Goal: Information Seeking & Learning: Check status

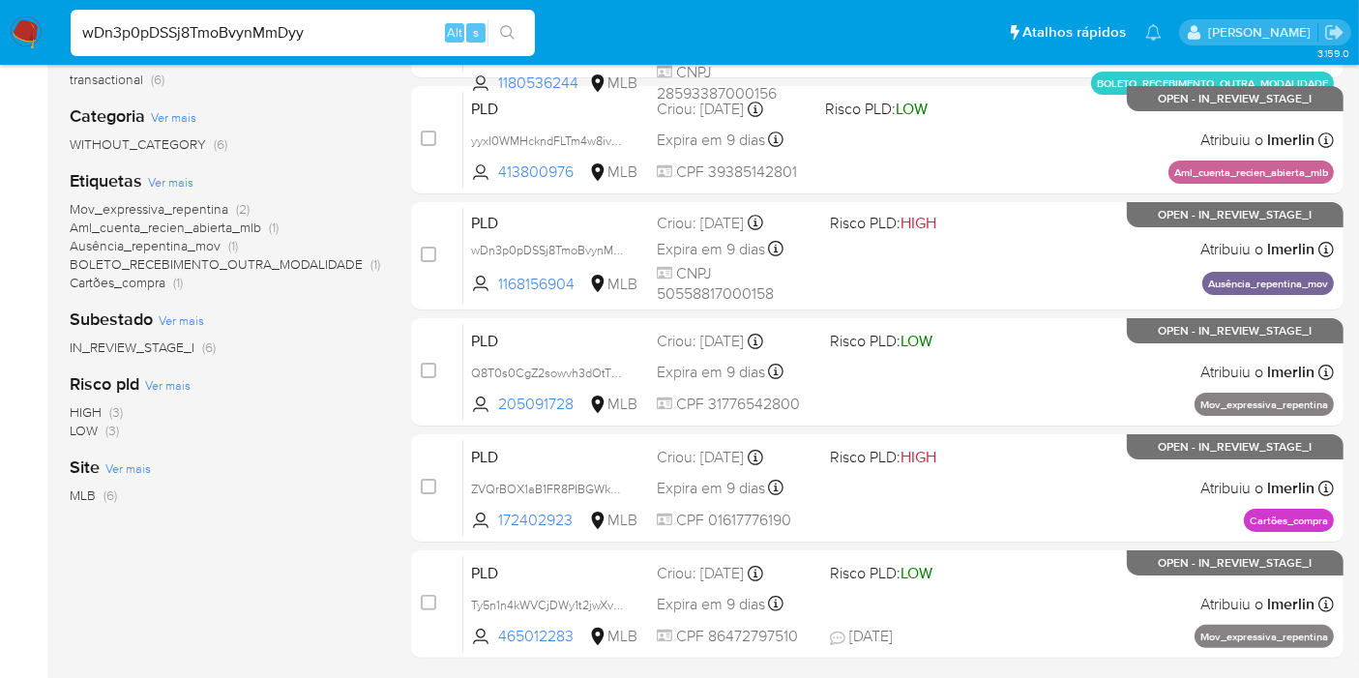
scroll to position [322, 0]
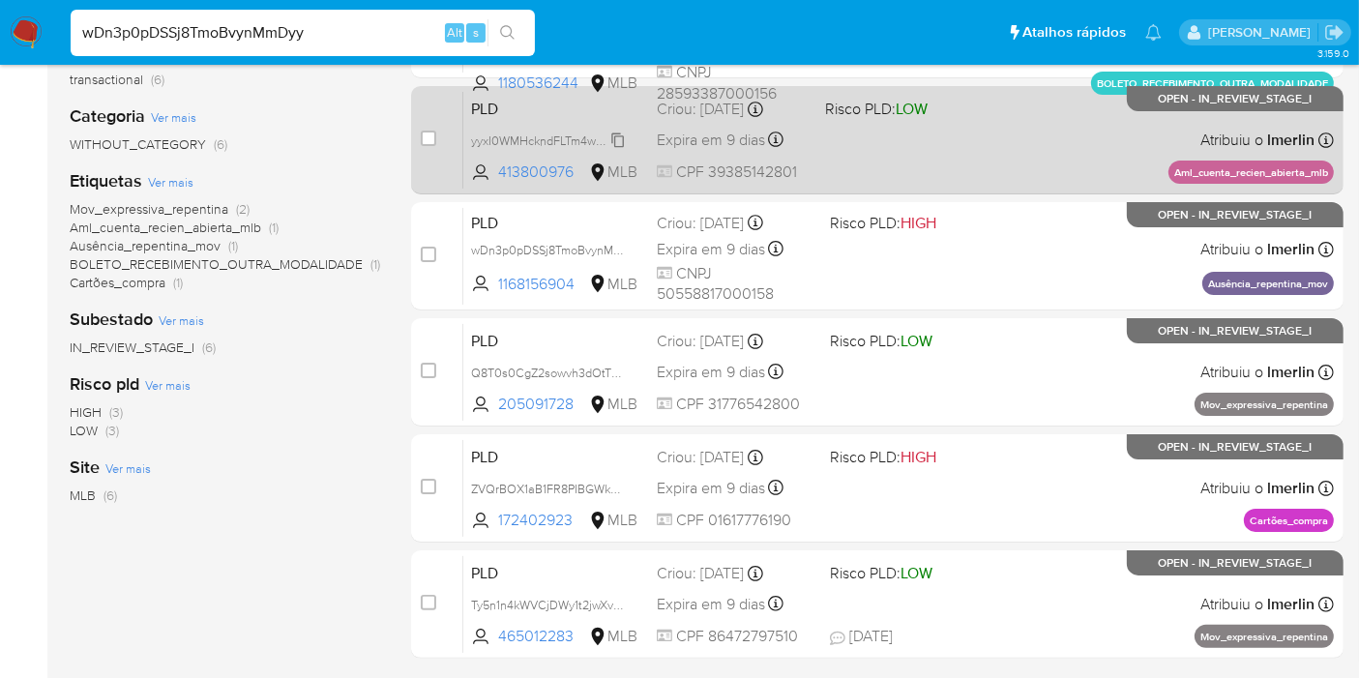
type input "wDn3p0pDSSj8TmoBvynMmDyy"
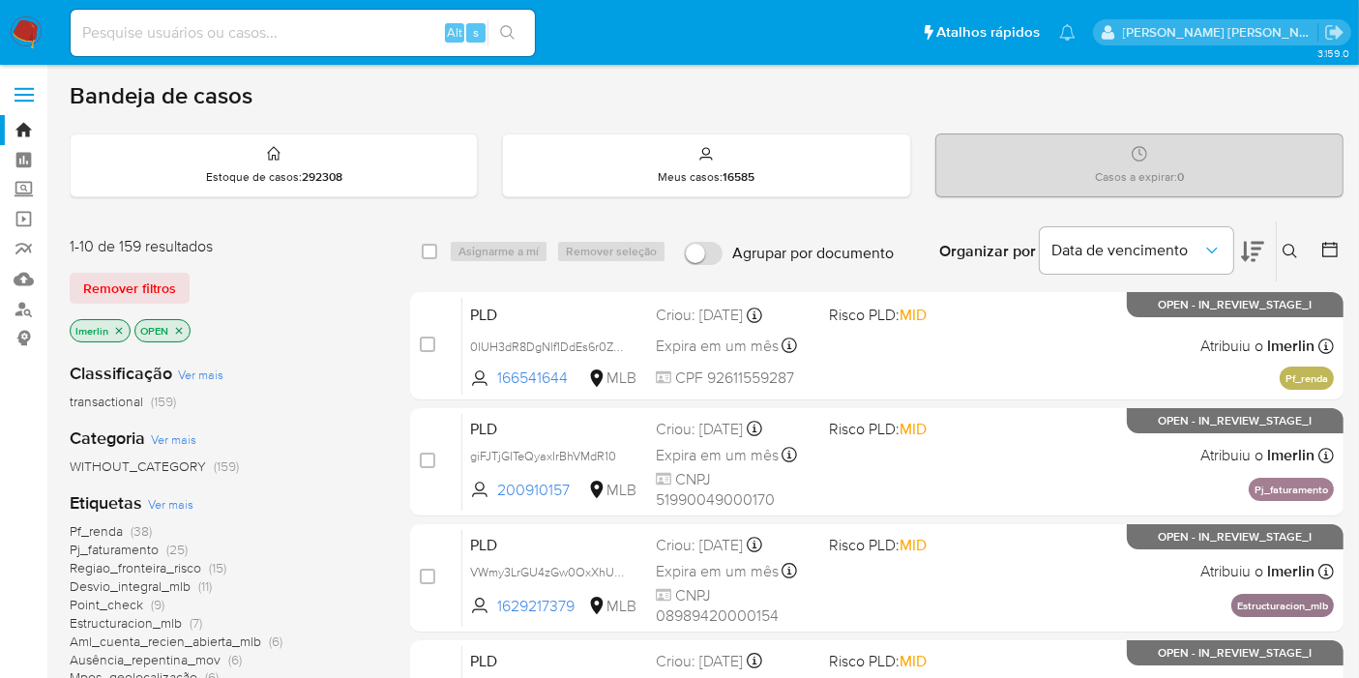
click at [115, 325] on icon "close-filter" at bounding box center [119, 331] width 12 height 12
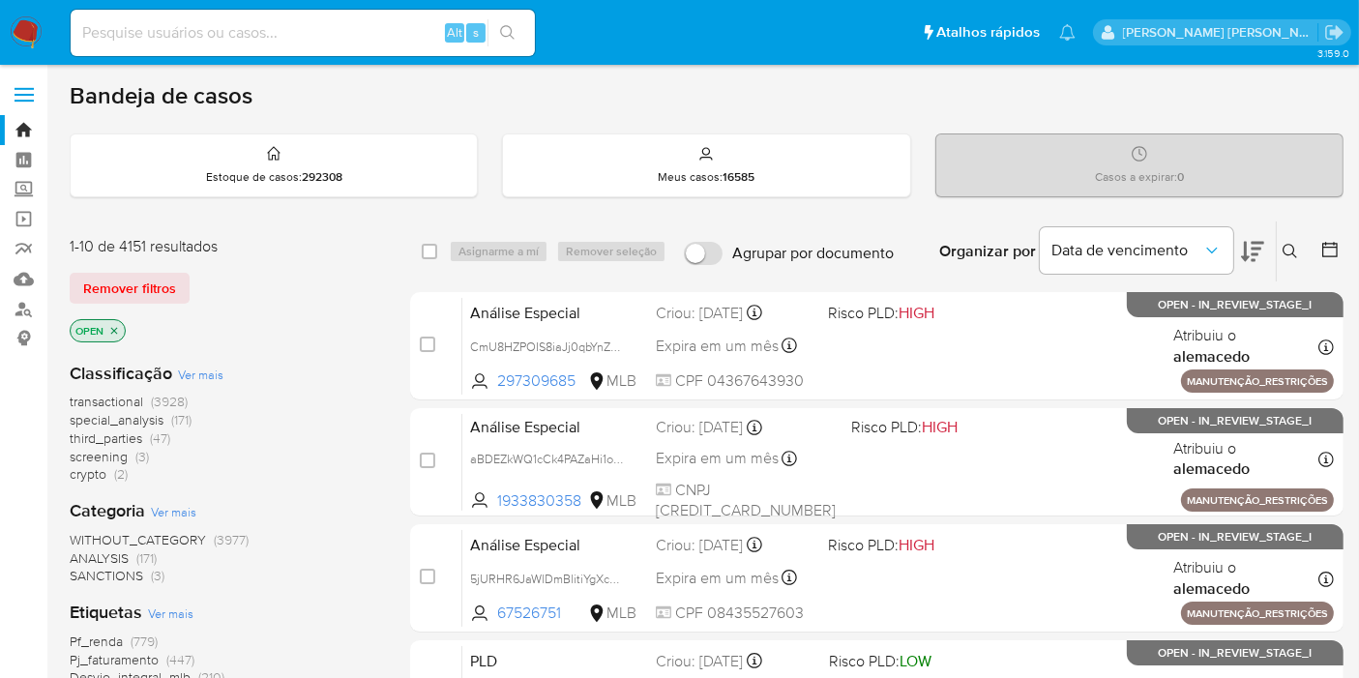
click at [131, 459] on span "screening (3)" at bounding box center [109, 457] width 79 height 18
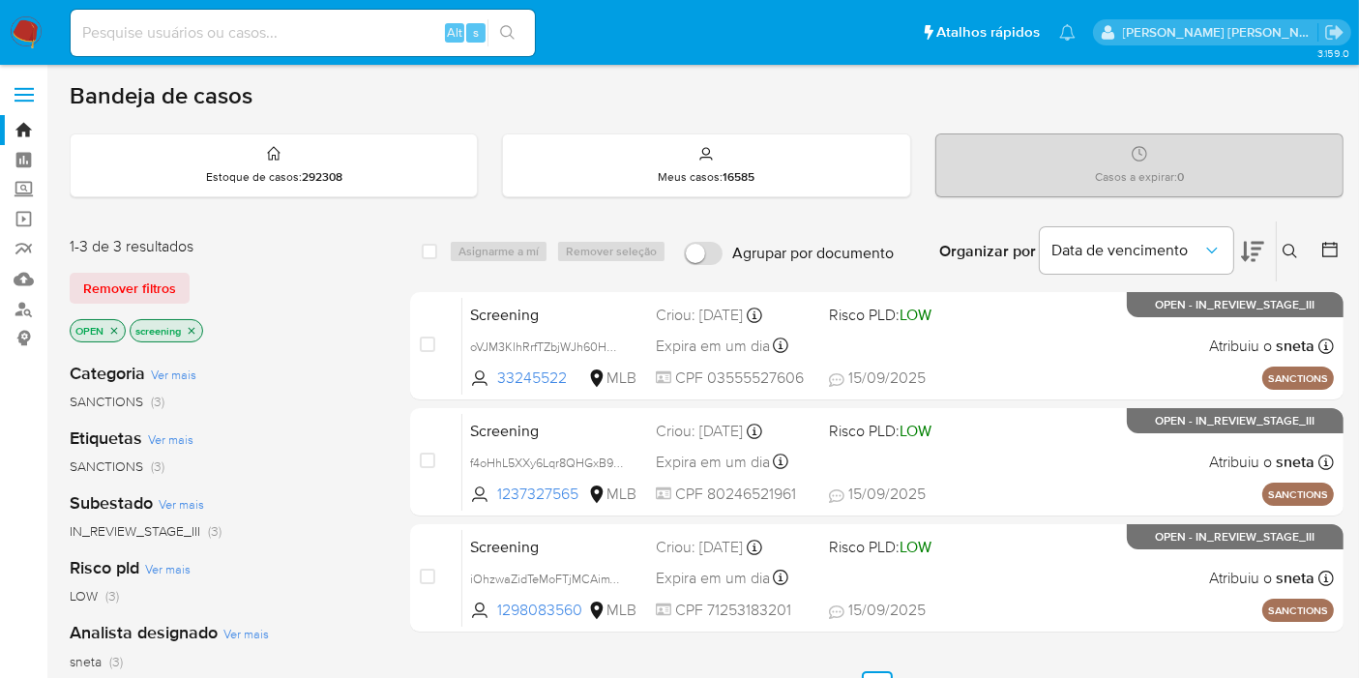
click at [392, 43] on input at bounding box center [303, 32] width 464 height 25
paste input "161473049"
type input "161473049"
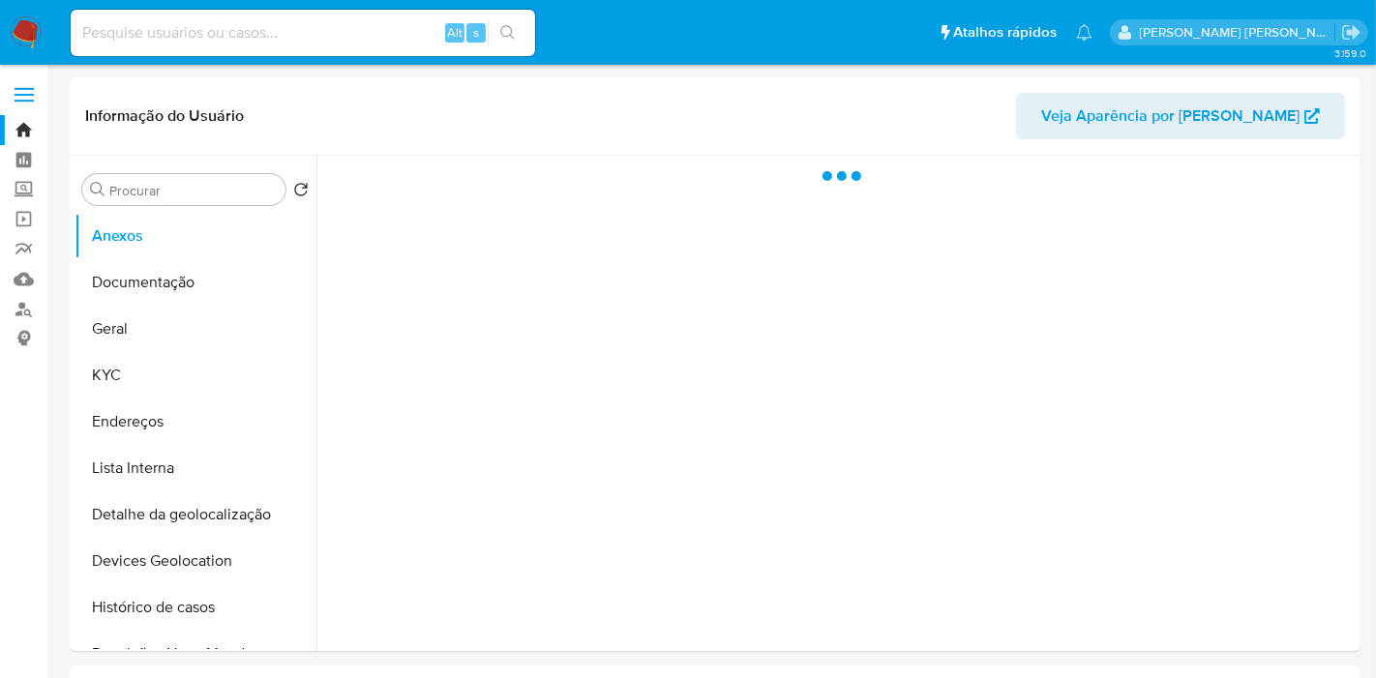
select select "10"
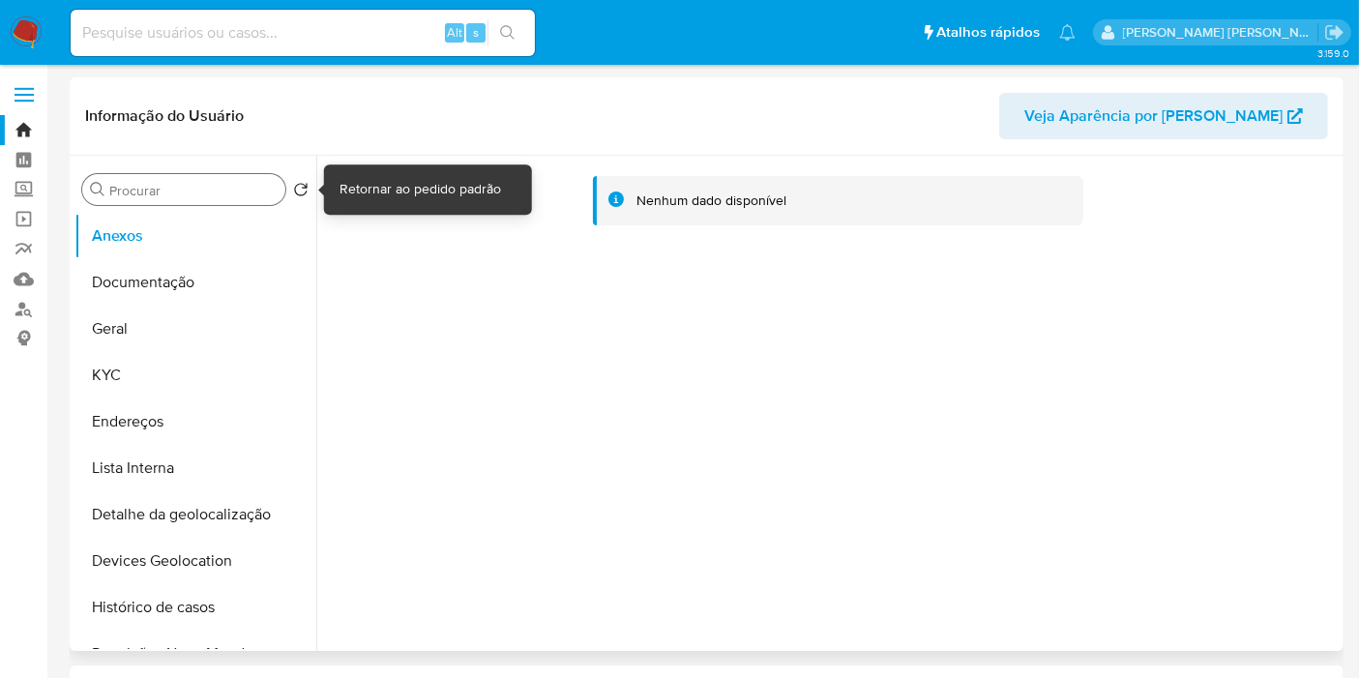
click at [211, 196] on input "Procurar" at bounding box center [193, 190] width 168 height 17
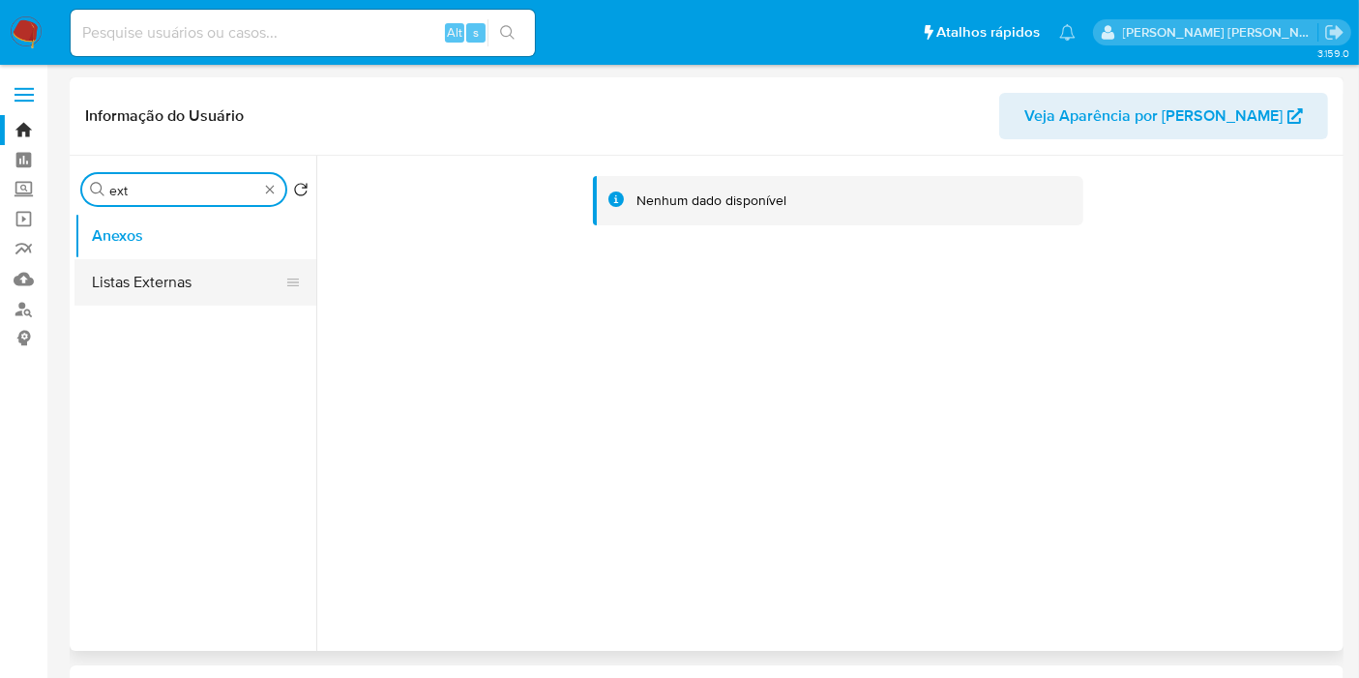
type input "ext"
click at [201, 273] on button "Listas Externas" at bounding box center [187, 282] width 226 height 46
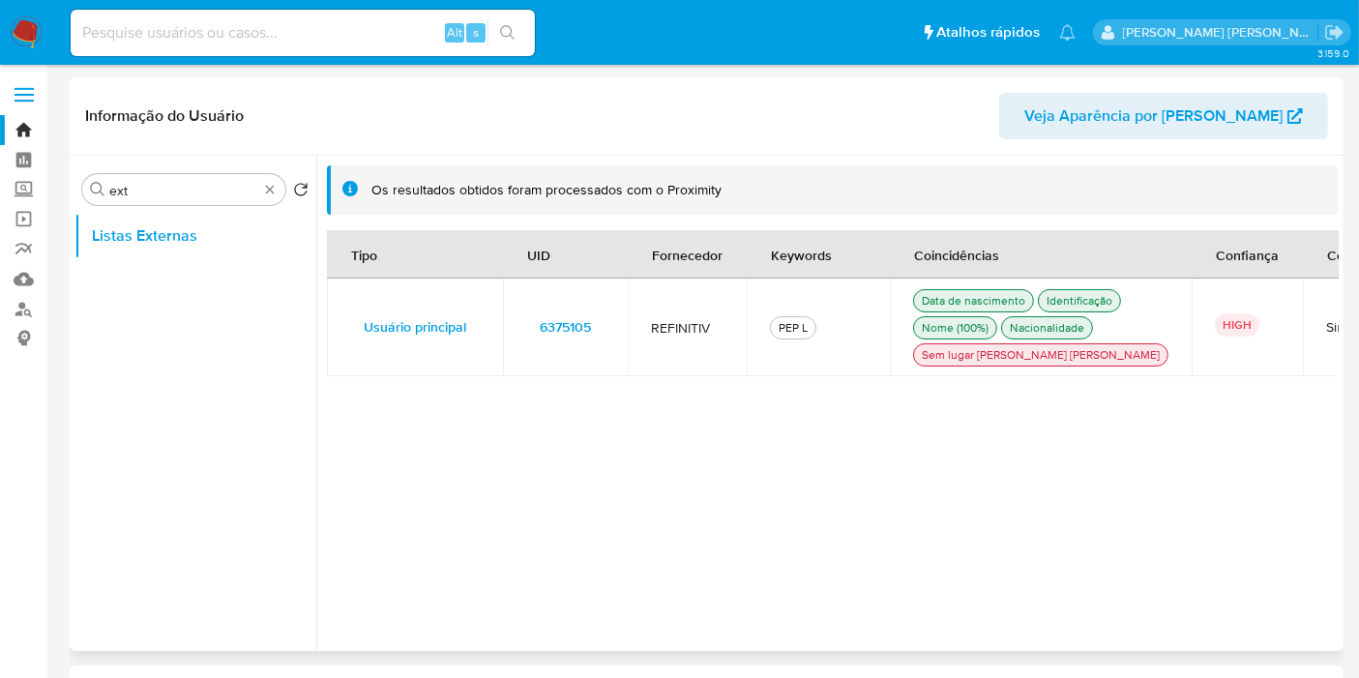
click at [603, 339] on button "6375105" at bounding box center [565, 327] width 78 height 31
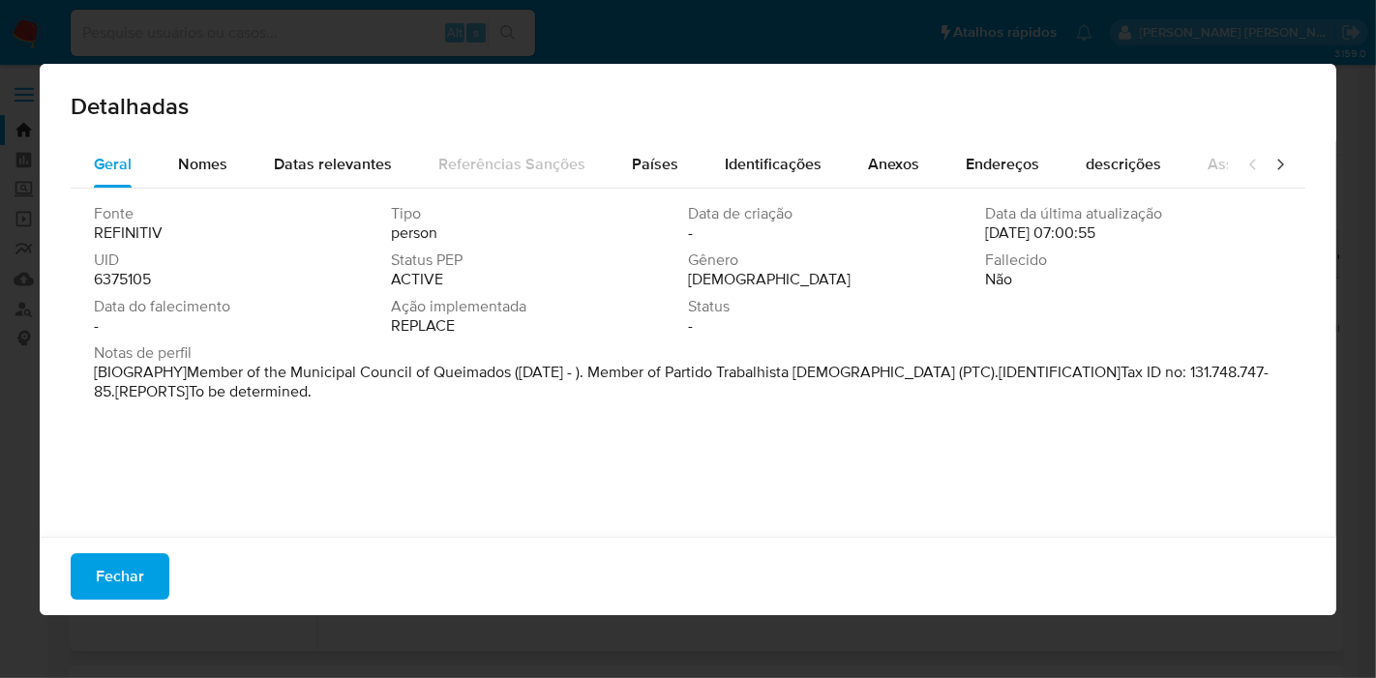
click at [573, 653] on div "Detalhadas Geral Nomes Datas relevantes Referências Sanções Países Identificaçõ…" at bounding box center [688, 339] width 1376 height 678
click at [128, 576] on span "Fechar" at bounding box center [120, 576] width 48 height 43
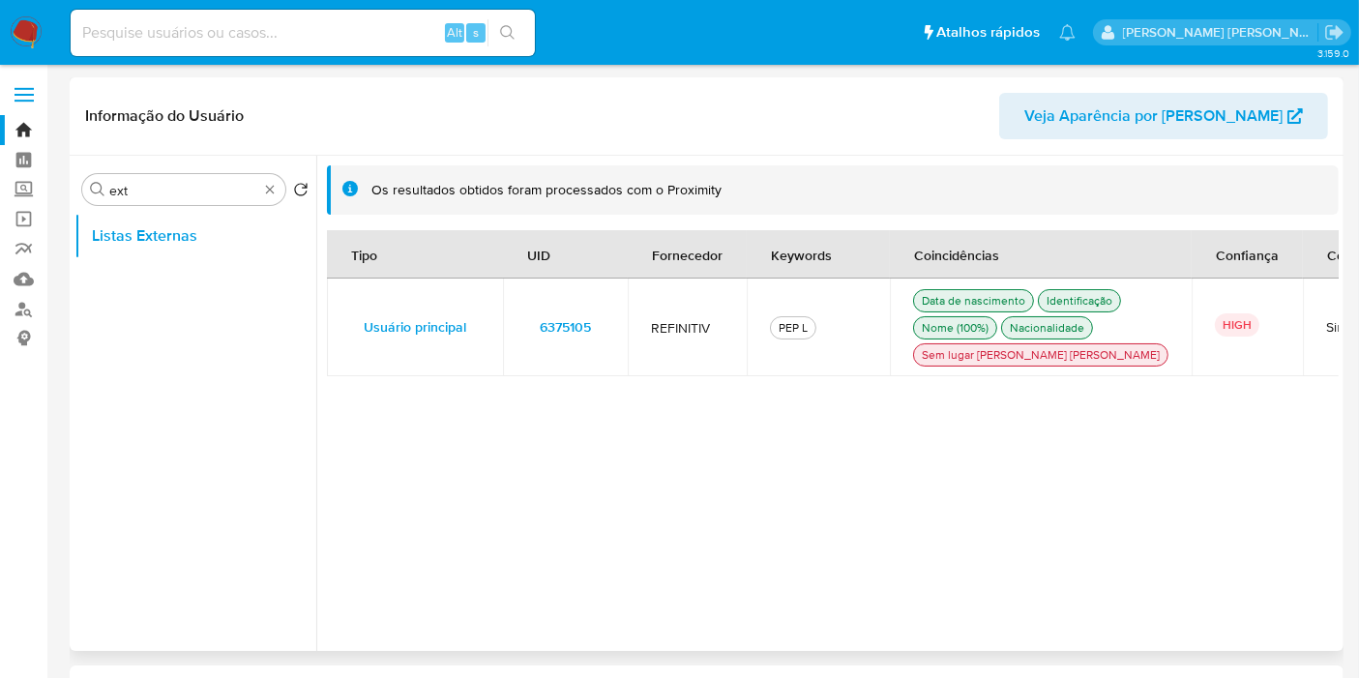
click at [610, 336] on td "6375105" at bounding box center [565, 328] width 125 height 98
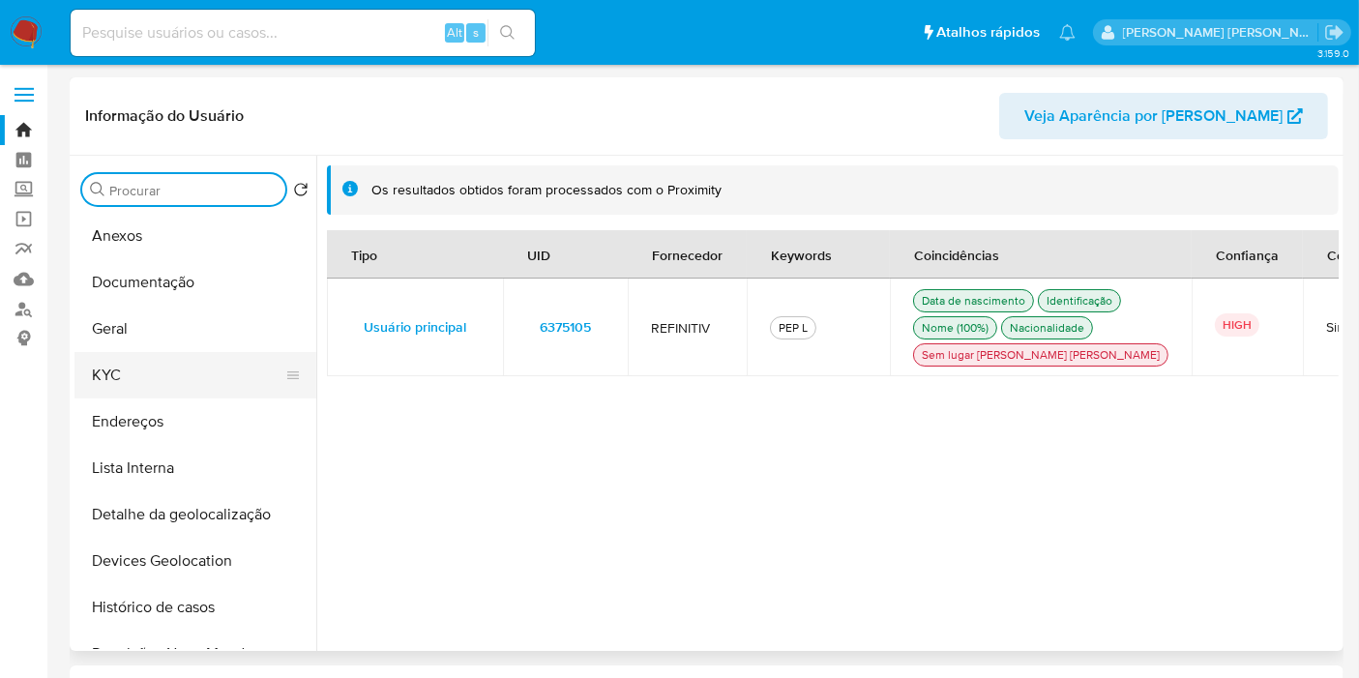
click at [191, 366] on button "KYC" at bounding box center [187, 375] width 226 height 46
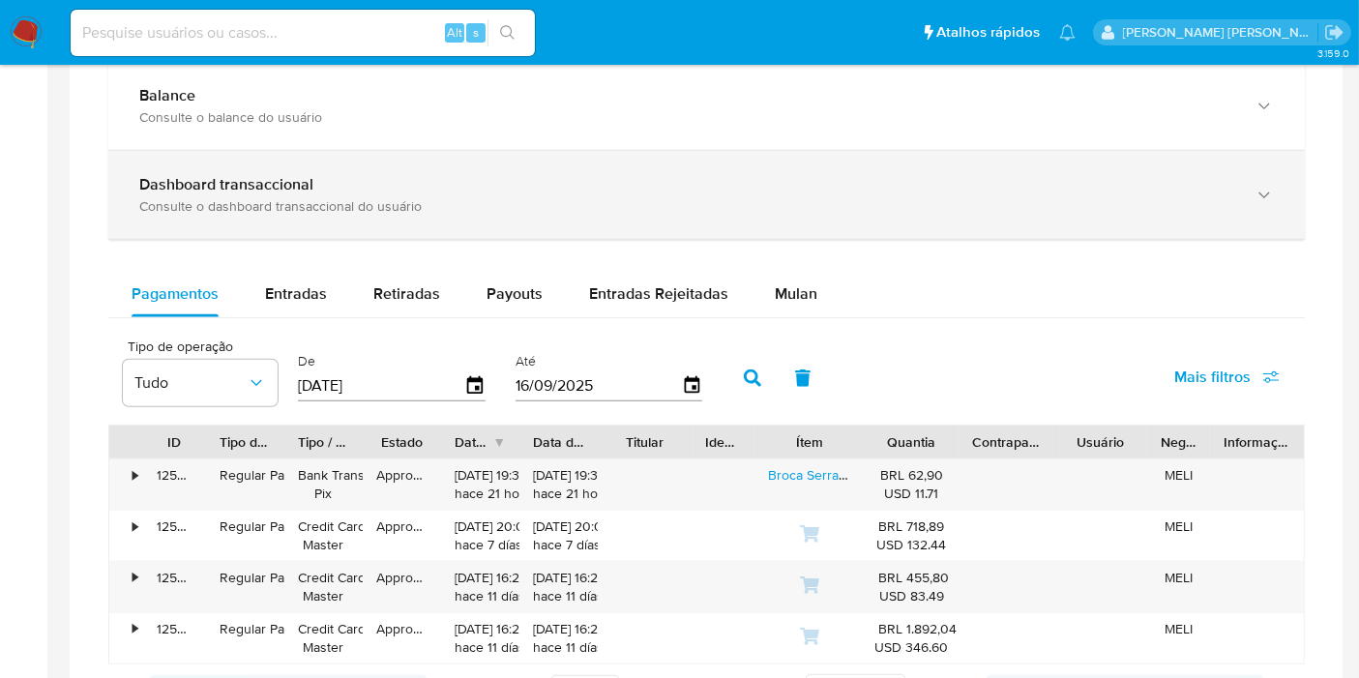
scroll to position [967, 0]
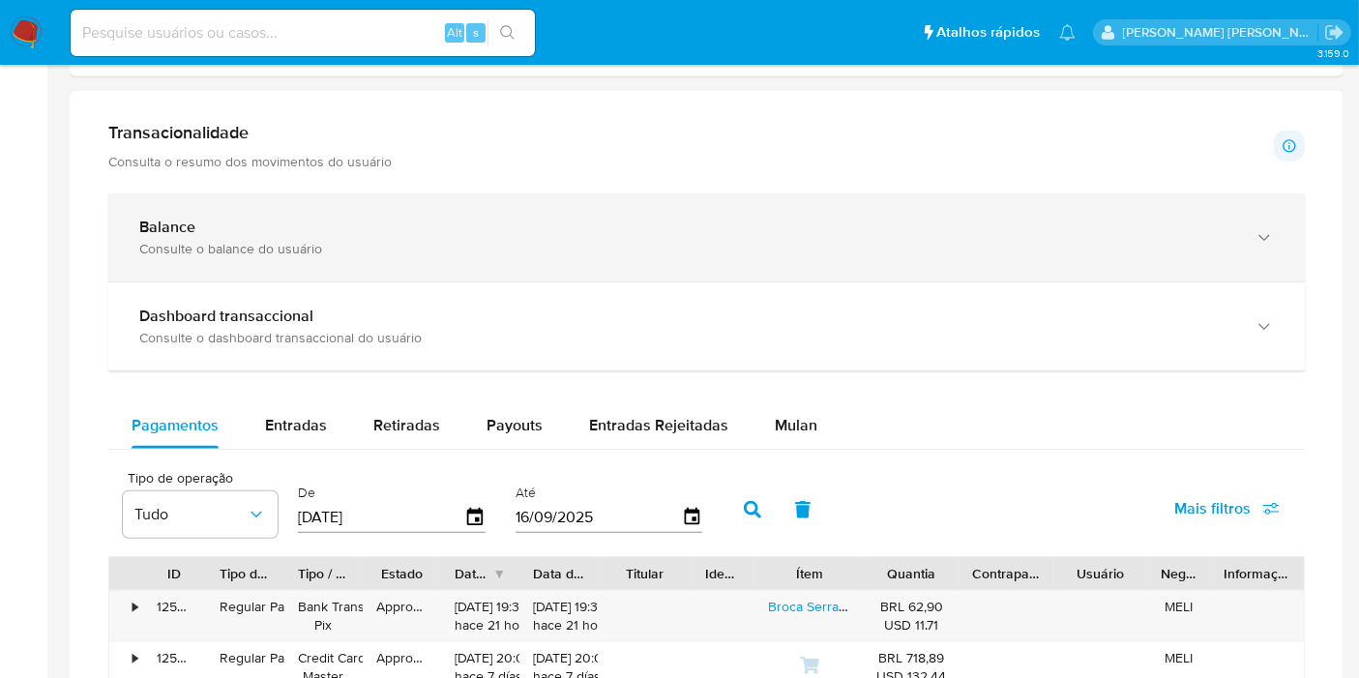
click at [253, 240] on div "Consulte o balance do usuário" at bounding box center [687, 248] width 1096 height 17
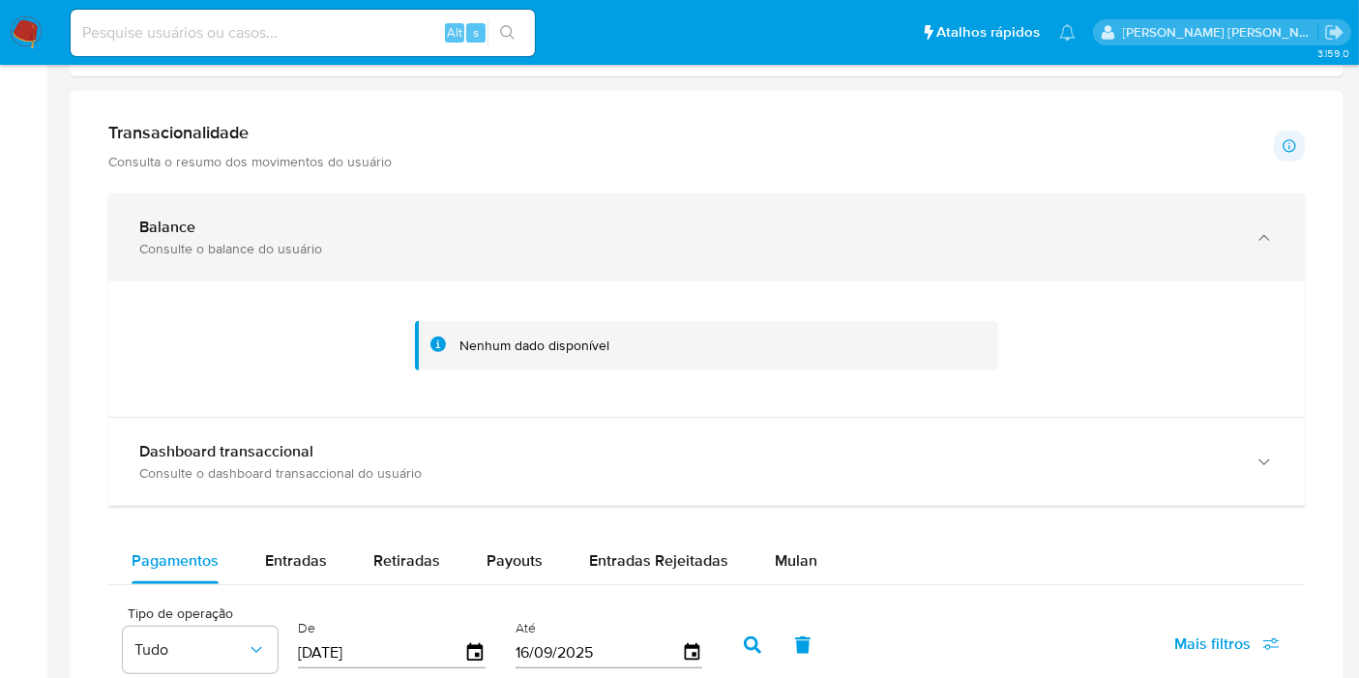
click at [253, 240] on div "Consulte o balance do usuário" at bounding box center [687, 248] width 1096 height 17
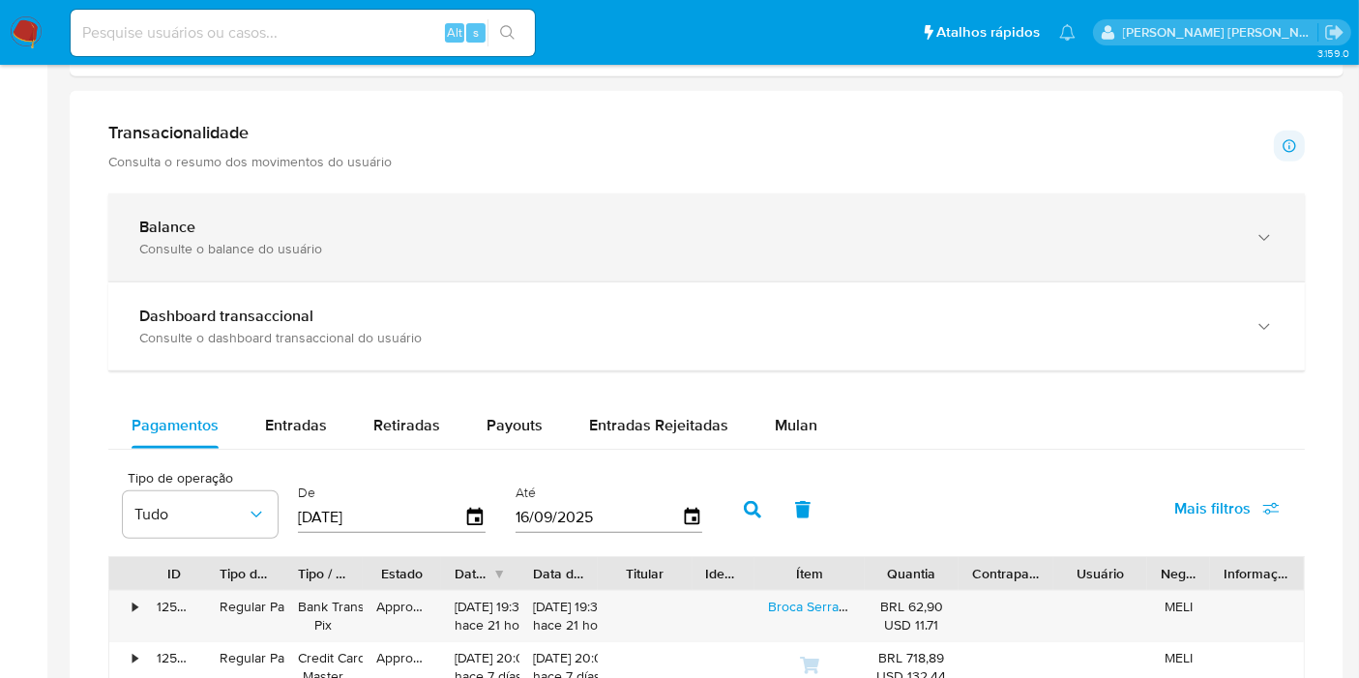
click at [253, 240] on div "Consulte o balance do usuário" at bounding box center [687, 248] width 1096 height 17
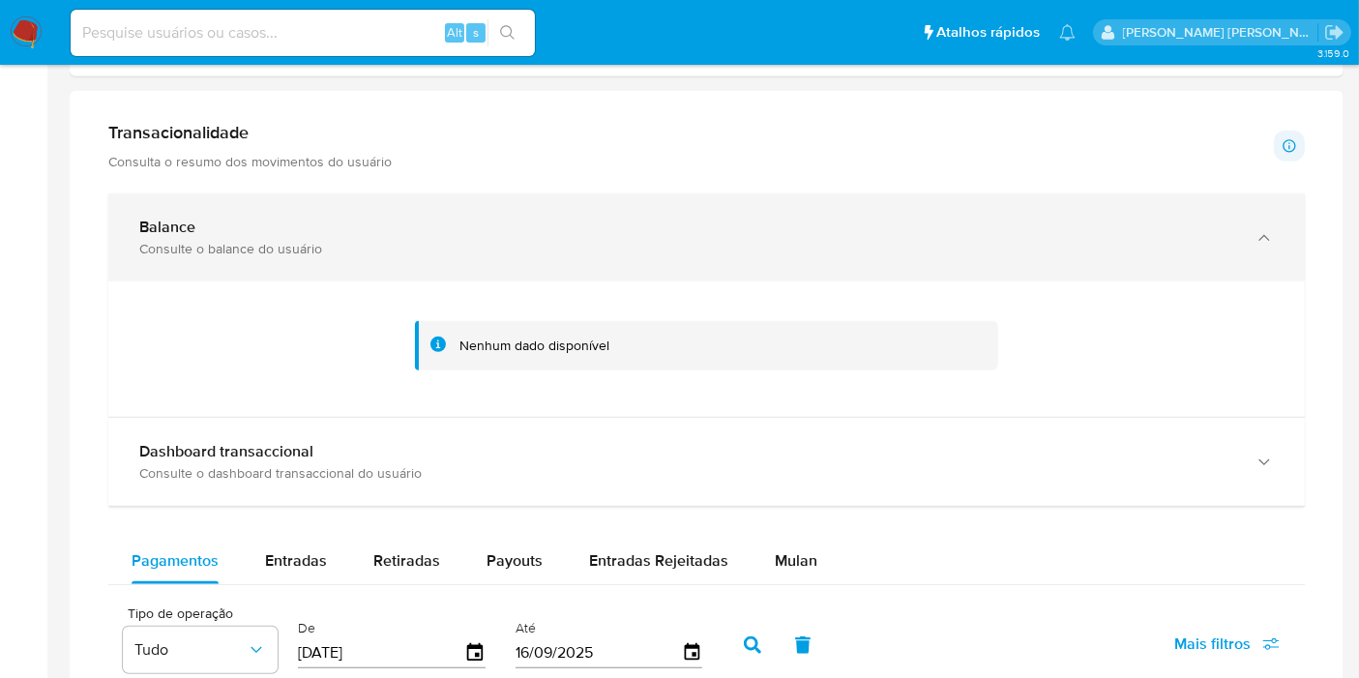
click at [253, 240] on div "Consulte o balance do usuário" at bounding box center [687, 248] width 1096 height 17
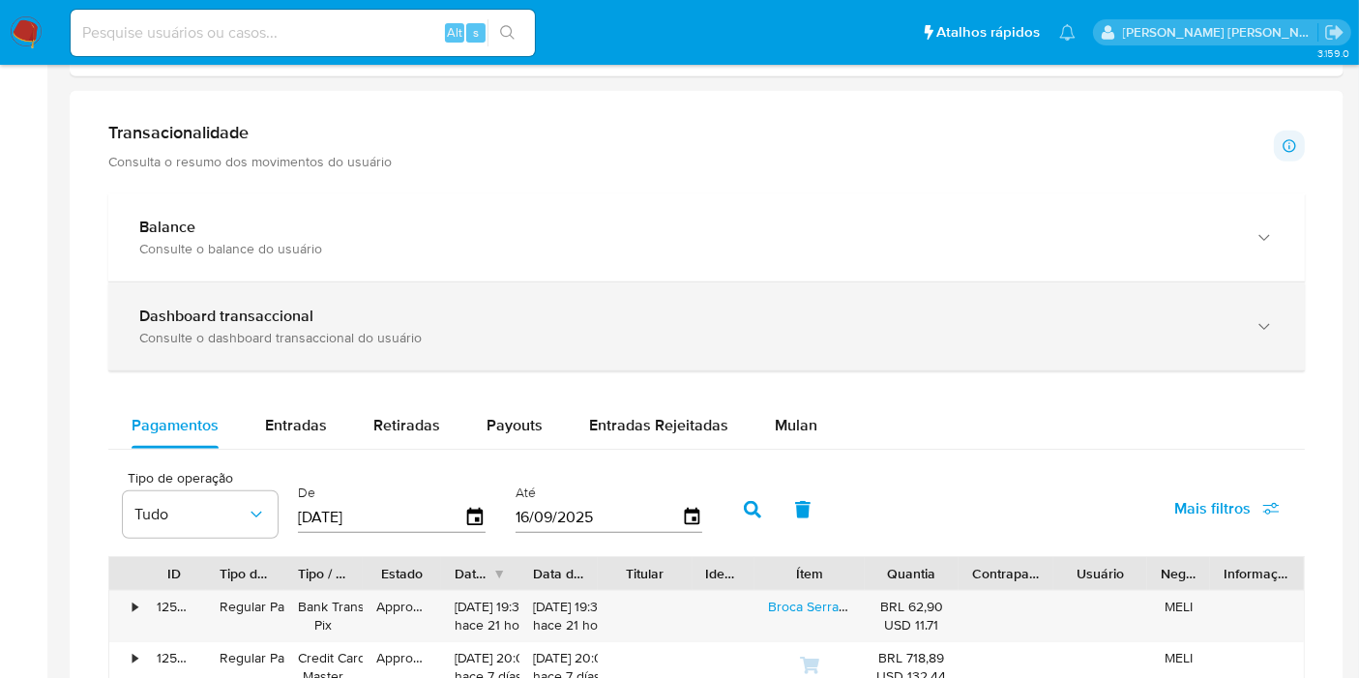
click at [249, 336] on div "Consulte o dashboard transaccional do usuário" at bounding box center [687, 337] width 1096 height 17
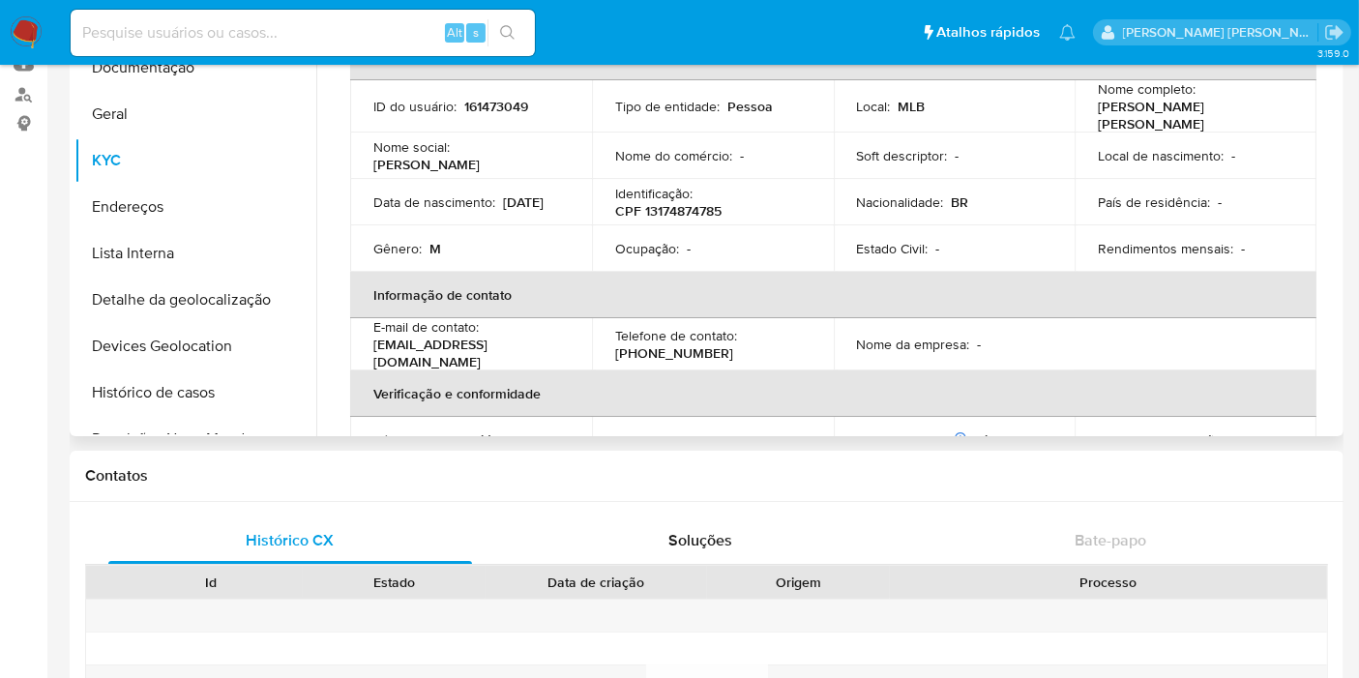
scroll to position [0, 0]
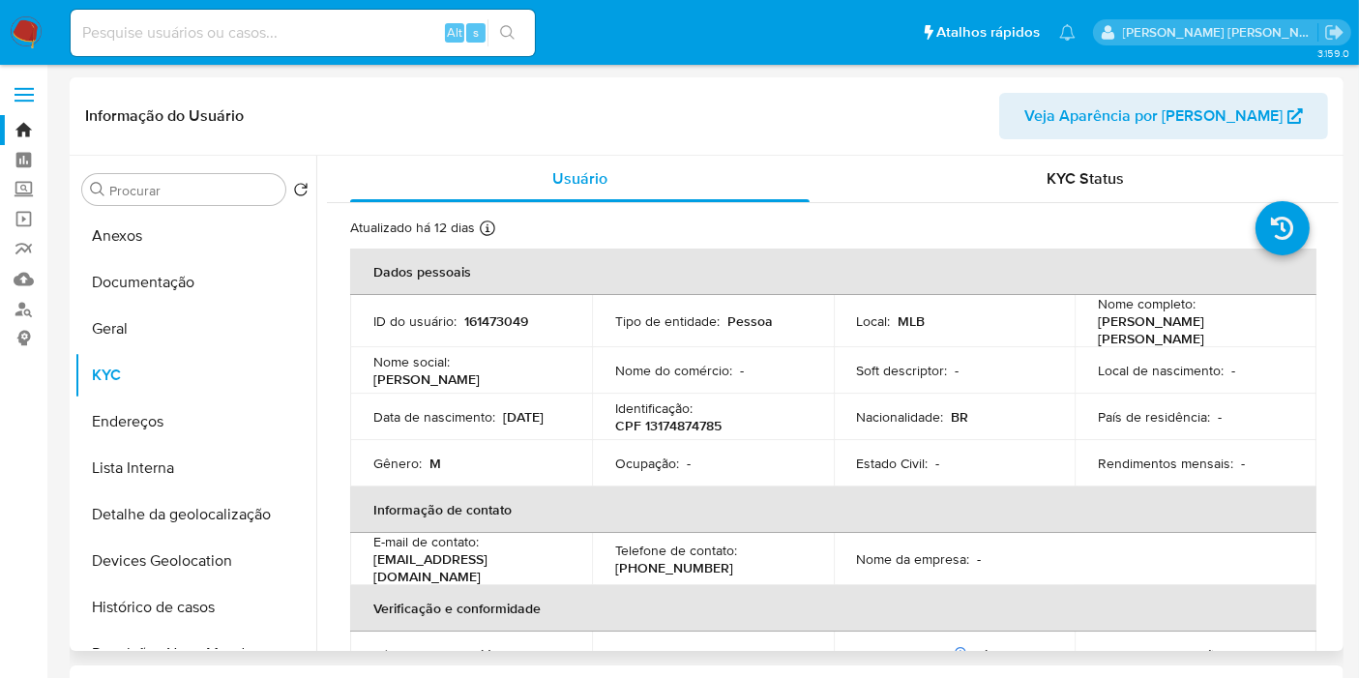
click at [673, 426] on p "CPF 13174874785" at bounding box center [668, 425] width 106 height 17
copy p "13174874785"
click at [287, 23] on input at bounding box center [303, 32] width 464 height 25
paste input "69691099"
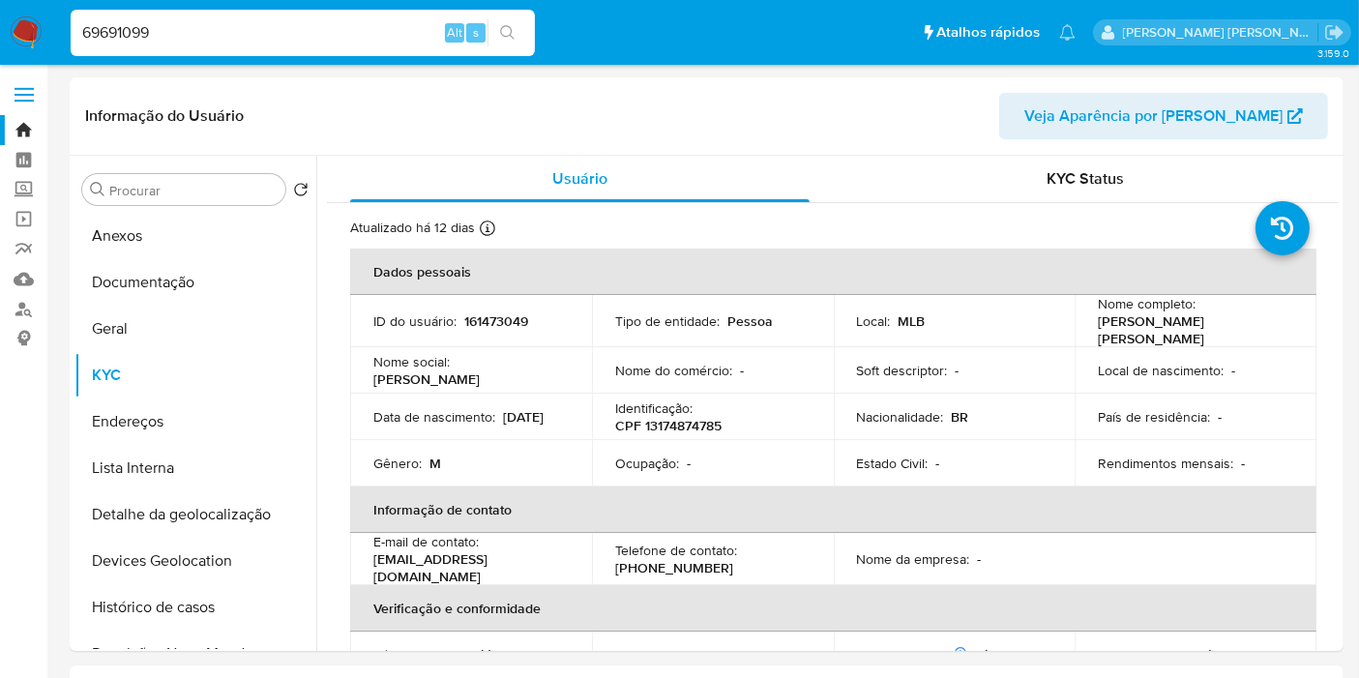
type input "69691099"
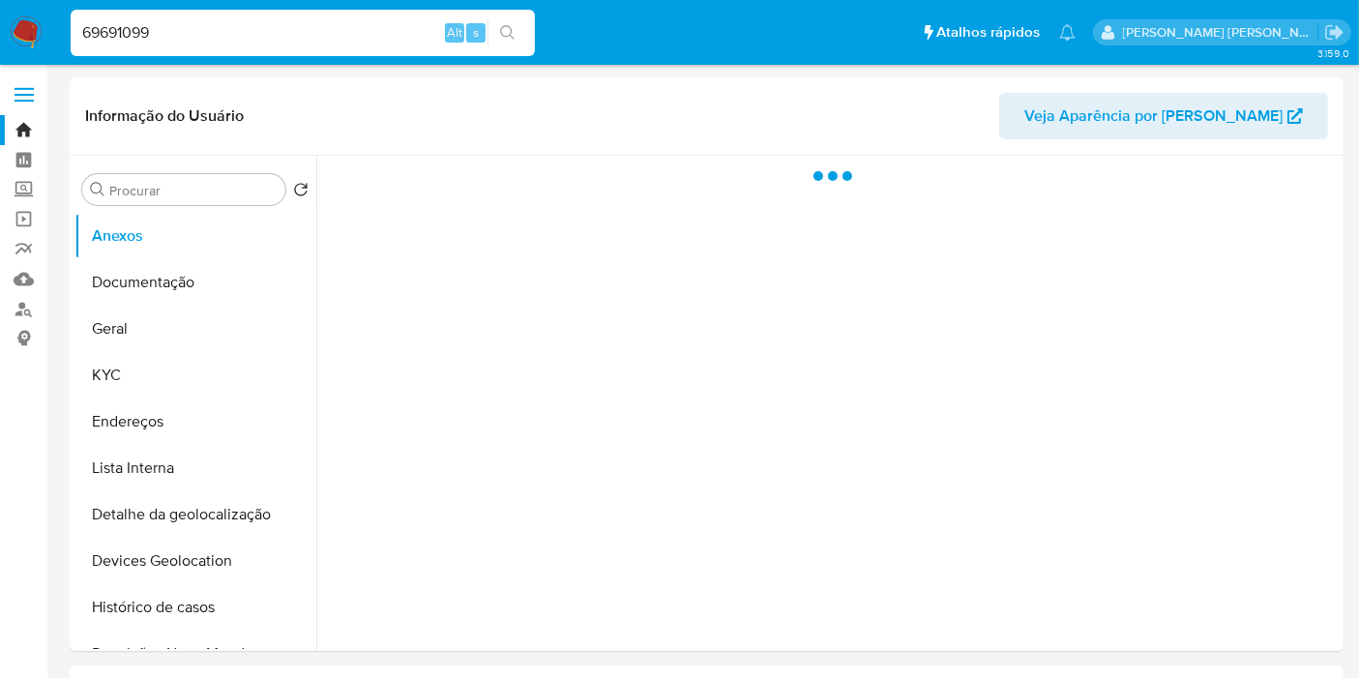
select select "10"
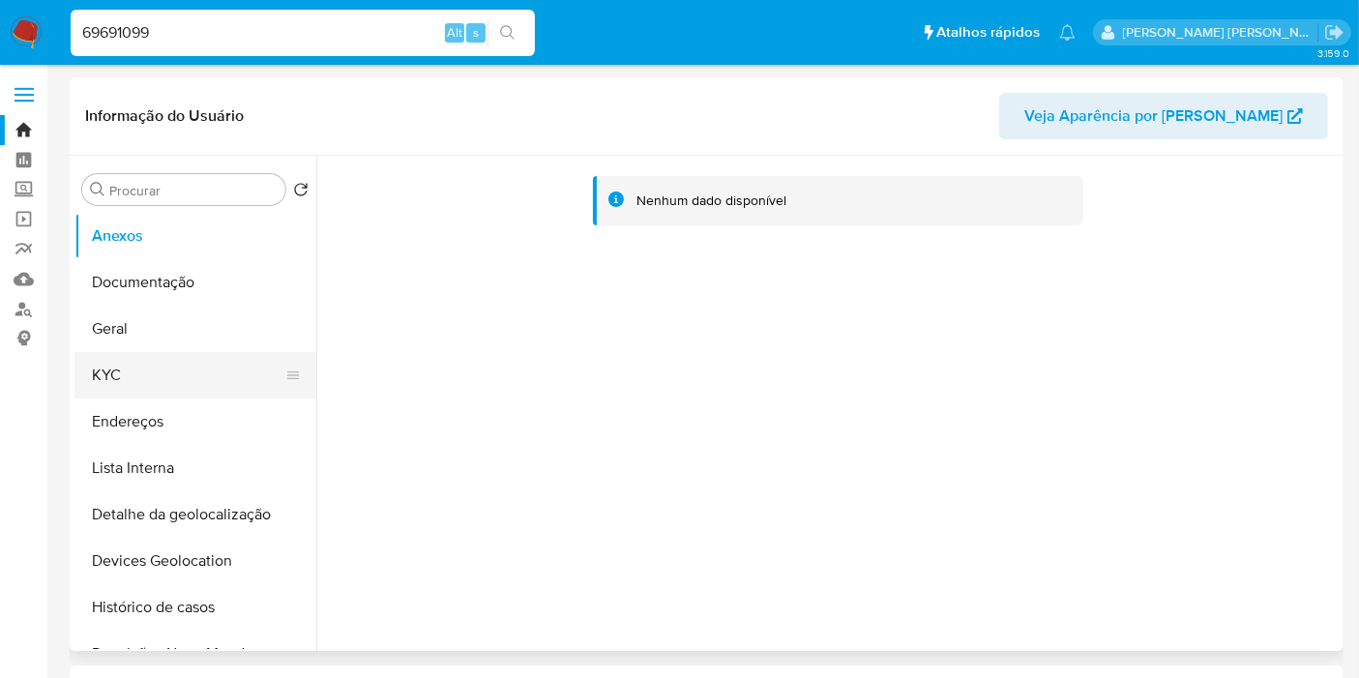
click at [147, 385] on button "KYC" at bounding box center [187, 375] width 226 height 46
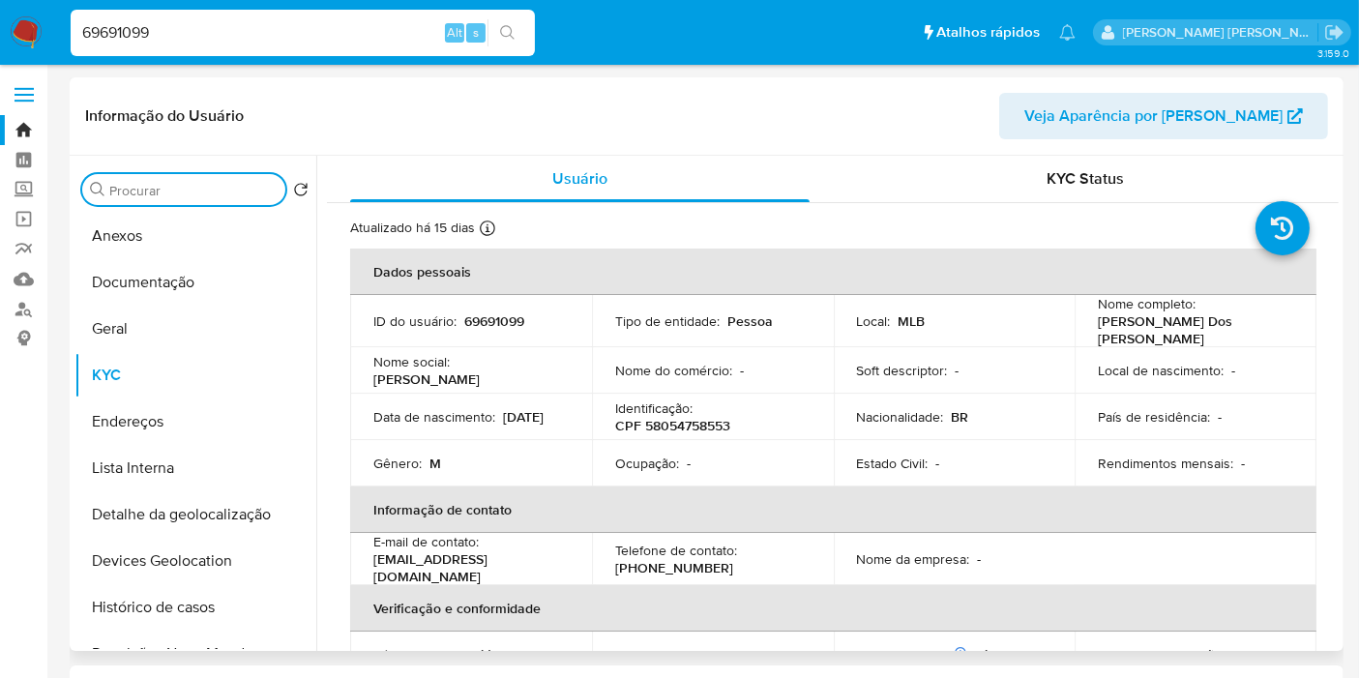
click at [155, 197] on input "Procurar" at bounding box center [193, 190] width 168 height 17
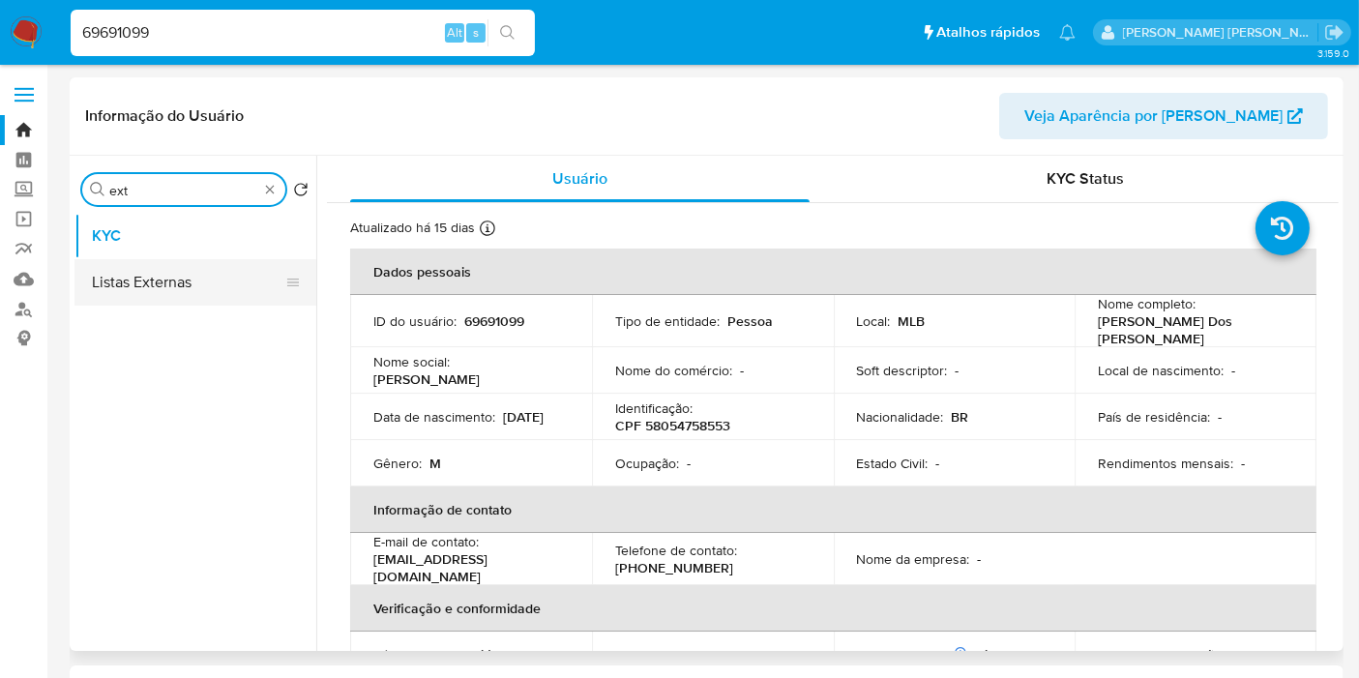
type input "ext"
click at [182, 302] on button "Listas Externas" at bounding box center [187, 282] width 226 height 46
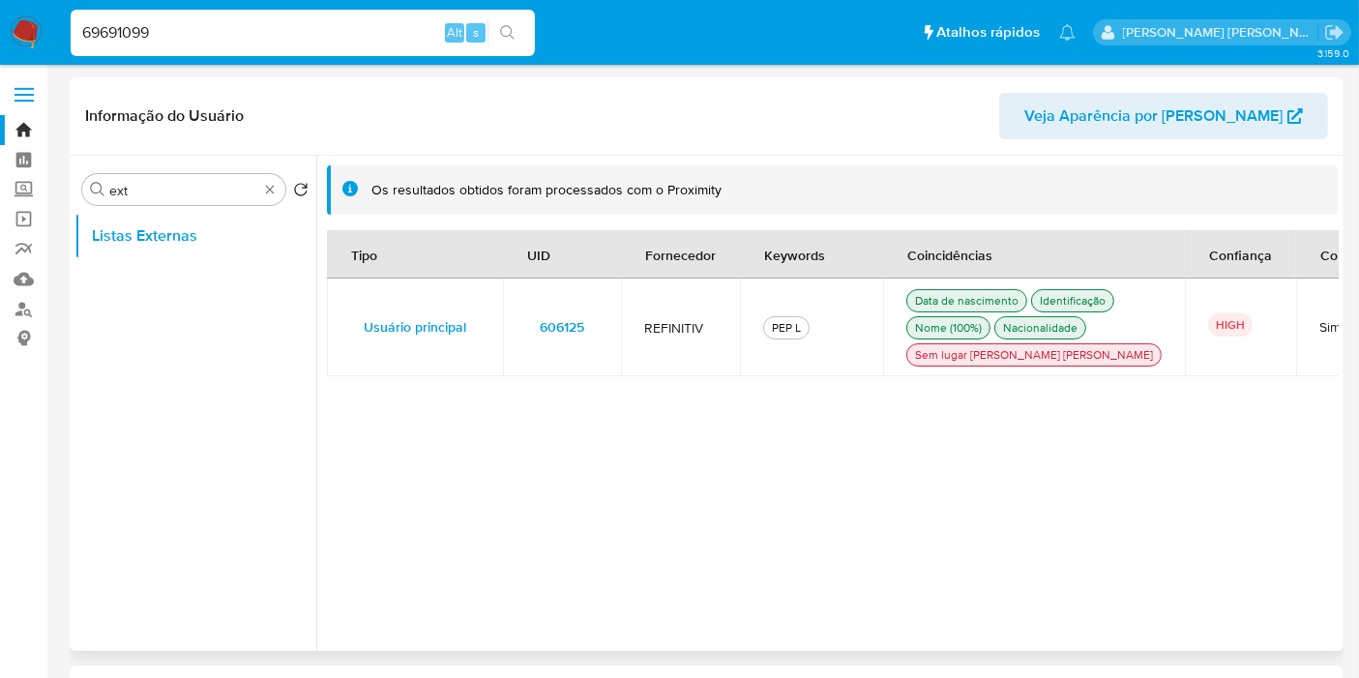
click at [614, 342] on td "606125" at bounding box center [562, 328] width 118 height 98
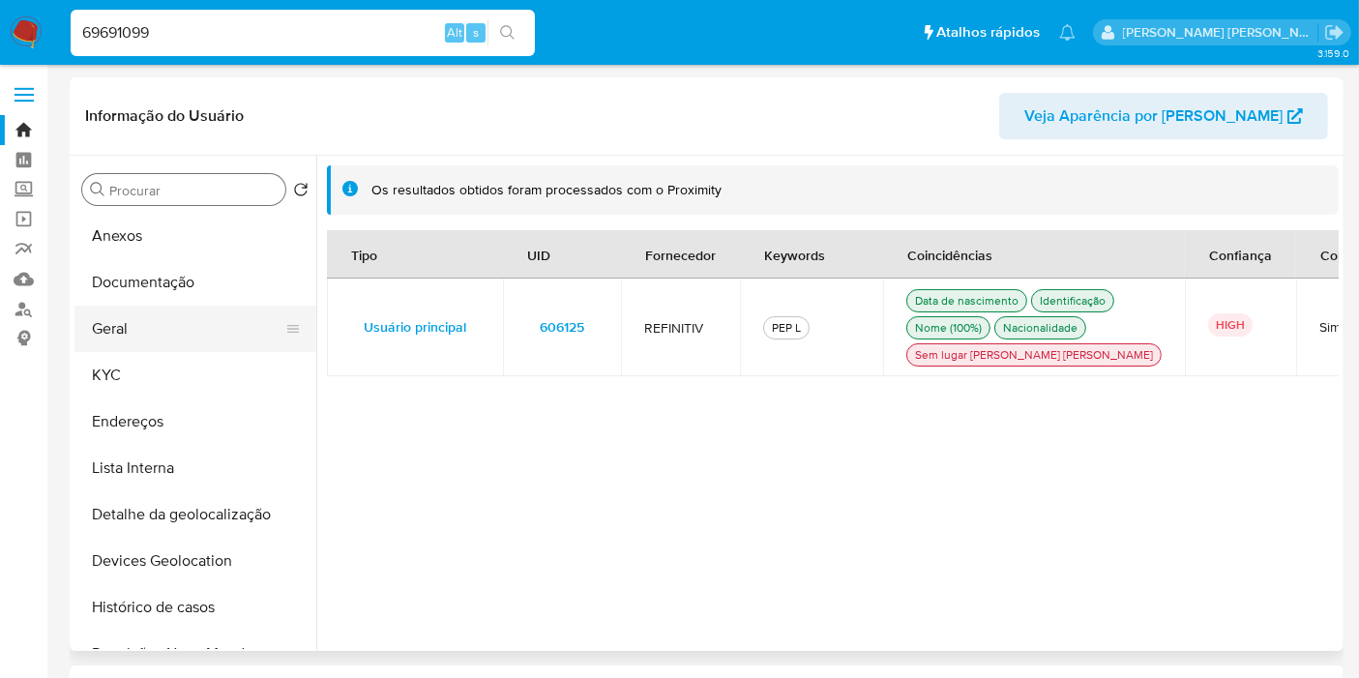
click at [163, 333] on button "Geral" at bounding box center [187, 329] width 226 height 46
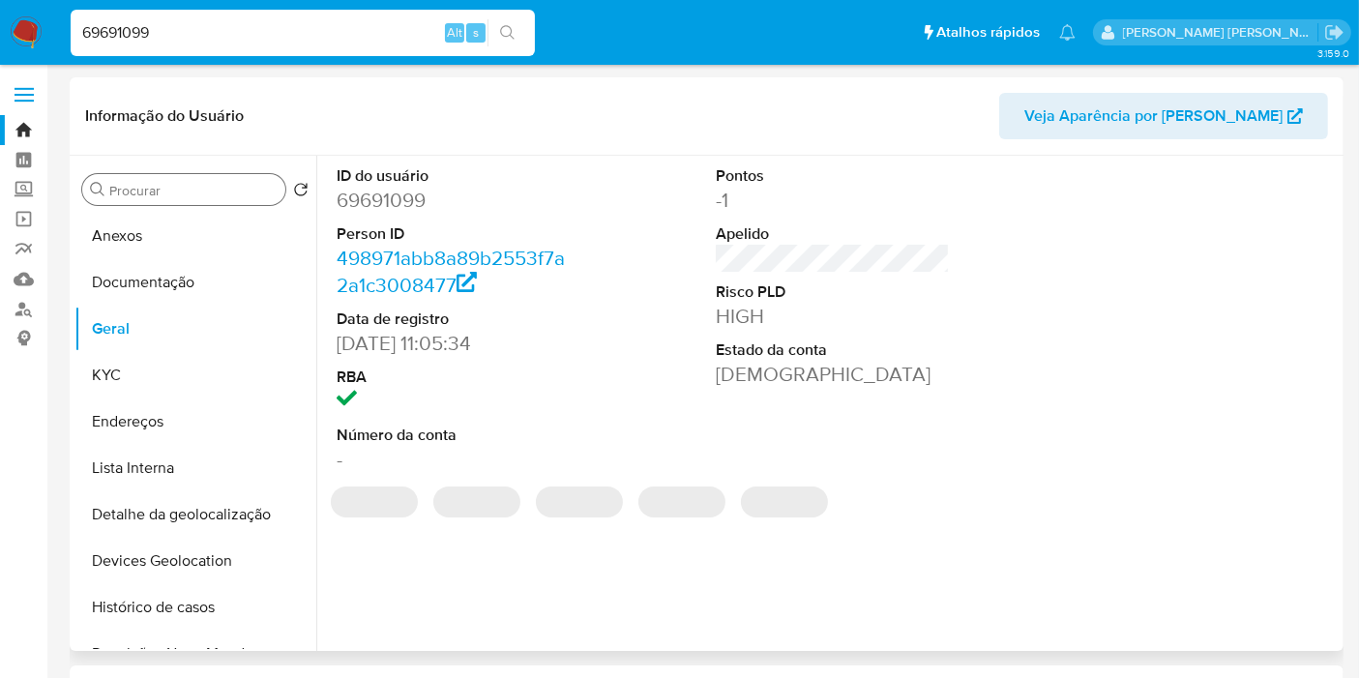
click at [383, 202] on dd "69691099" at bounding box center [454, 200] width 234 height 27
copy dd "69691099"
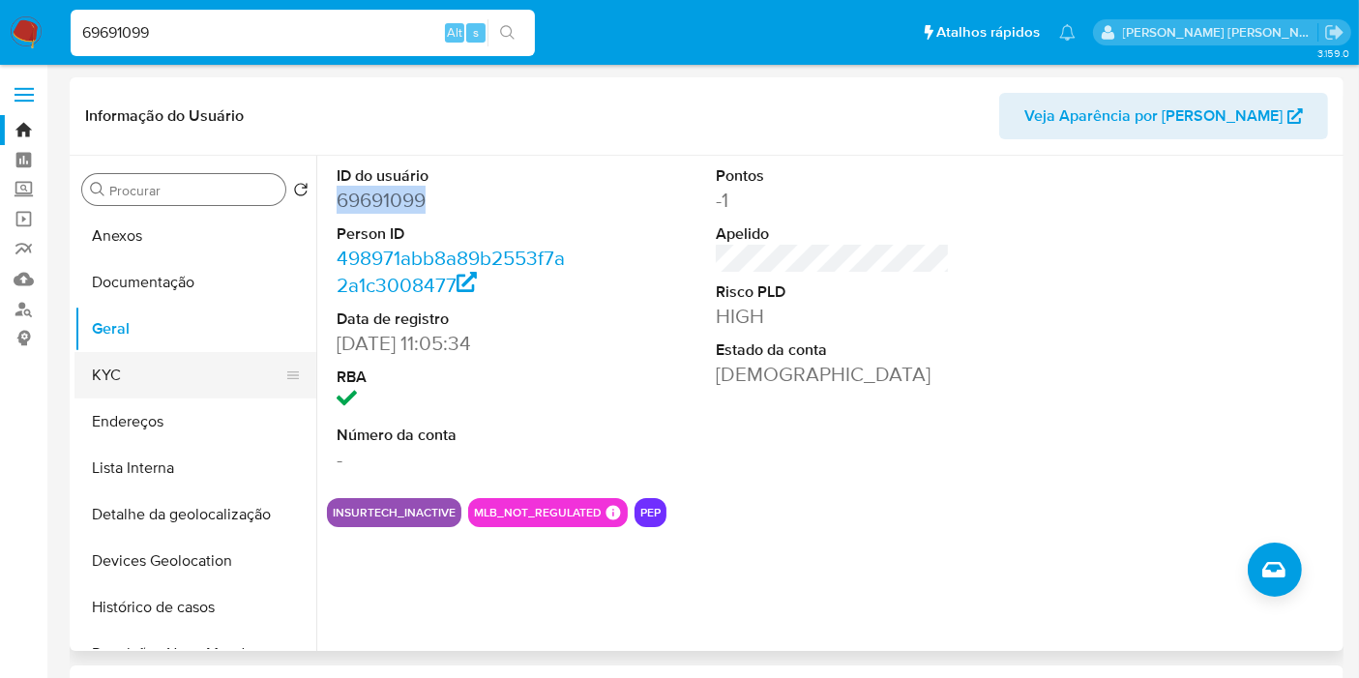
click at [191, 381] on button "KYC" at bounding box center [187, 375] width 226 height 46
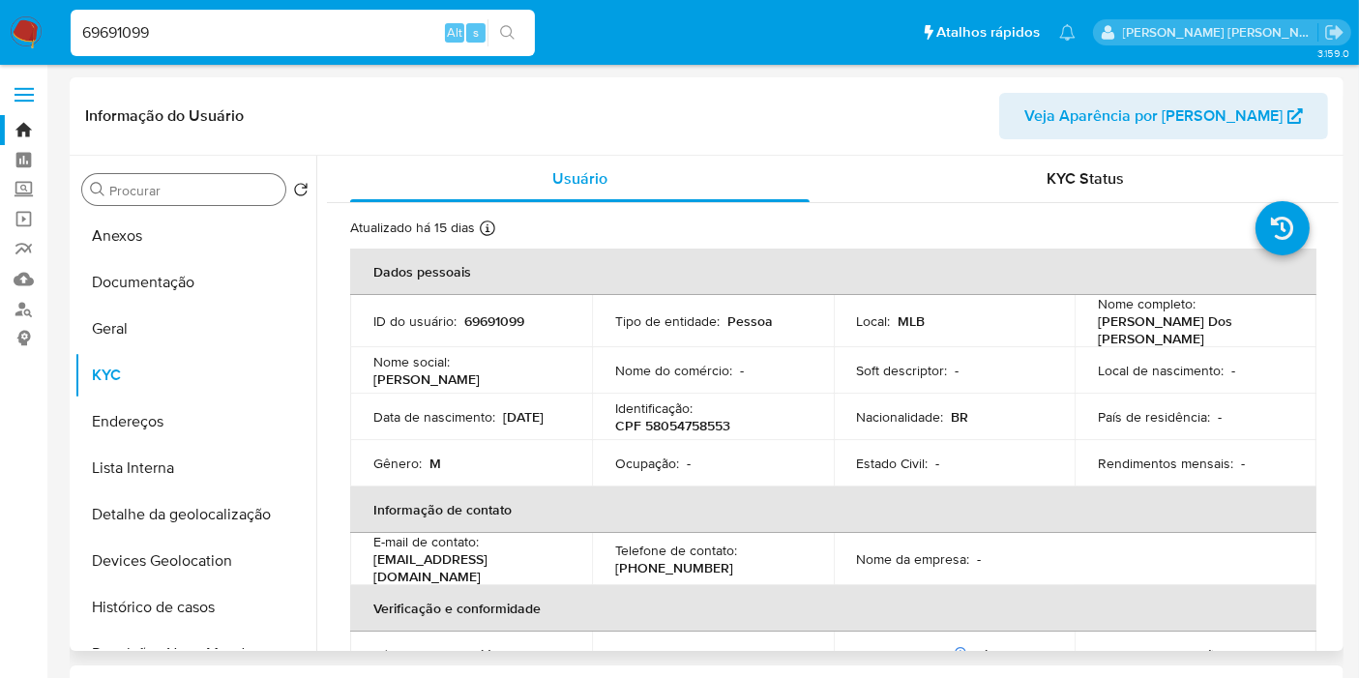
click at [680, 417] on p "CPF 58054758553" at bounding box center [672, 425] width 115 height 17
copy p "58054758553"
click at [406, 40] on input "69691099" at bounding box center [303, 32] width 464 height 25
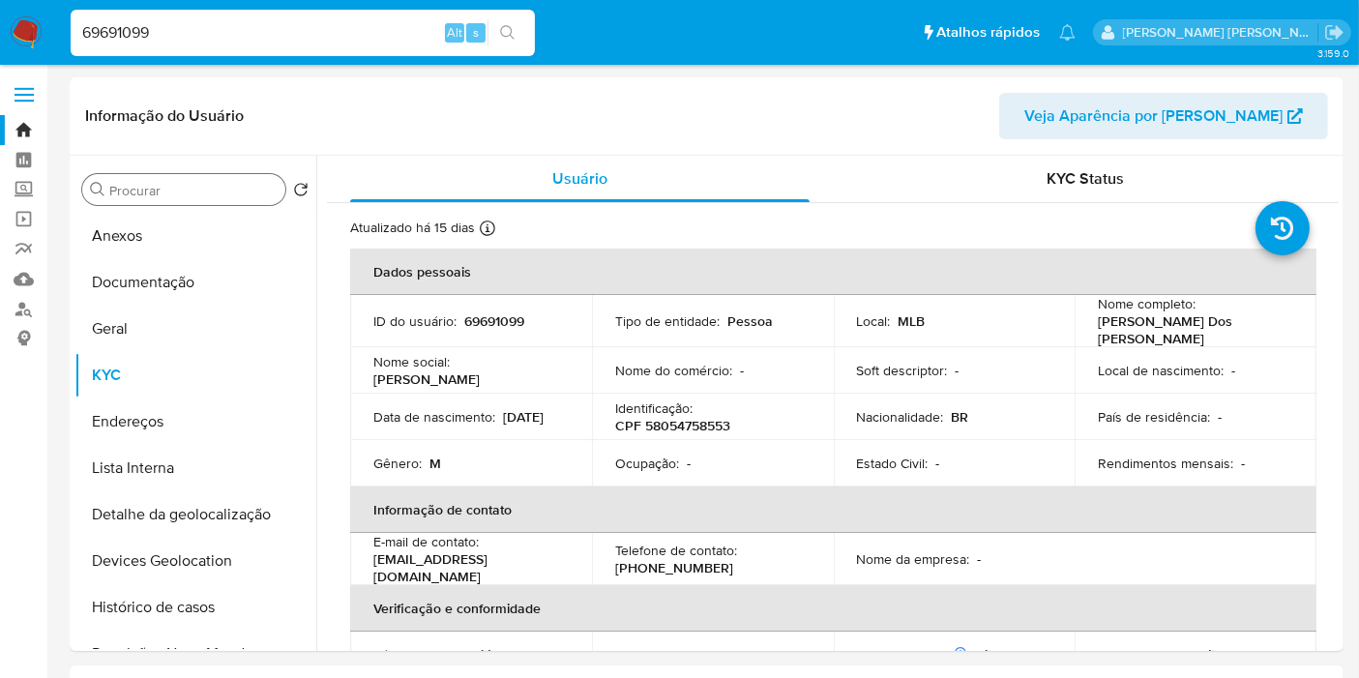
paste input "231890160"
type input "231890160"
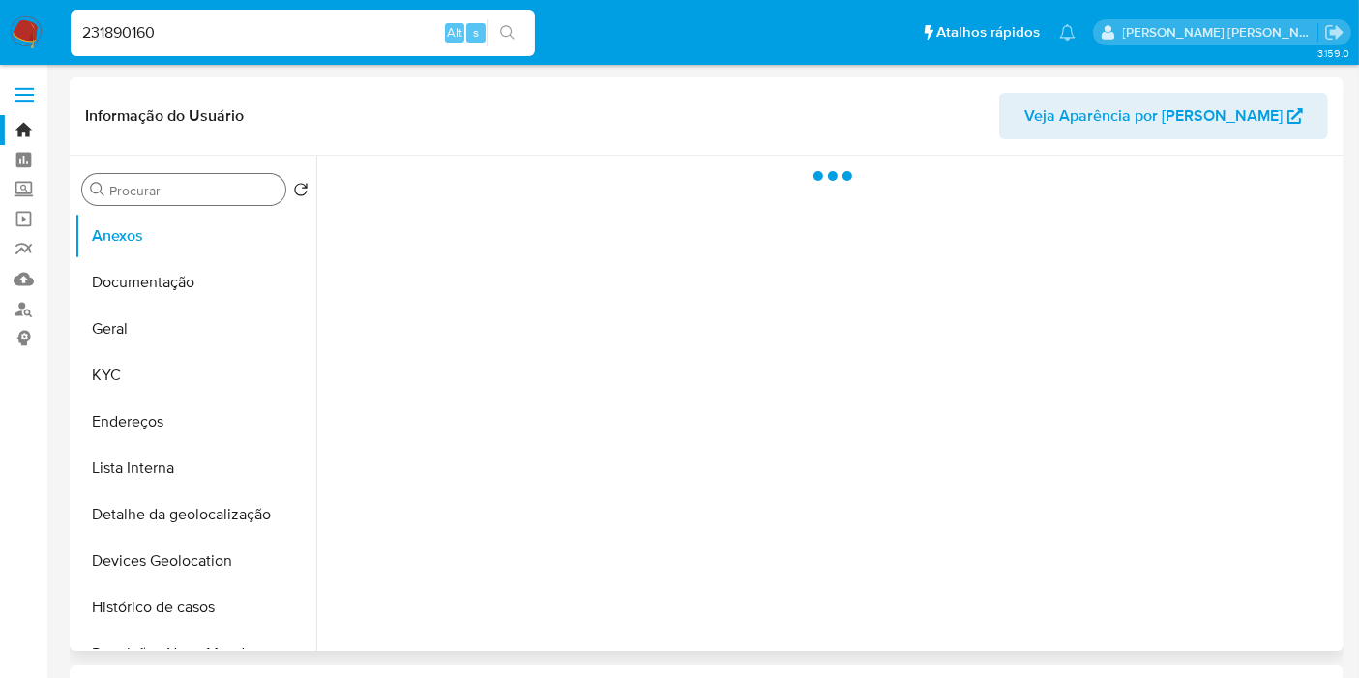
select select "10"
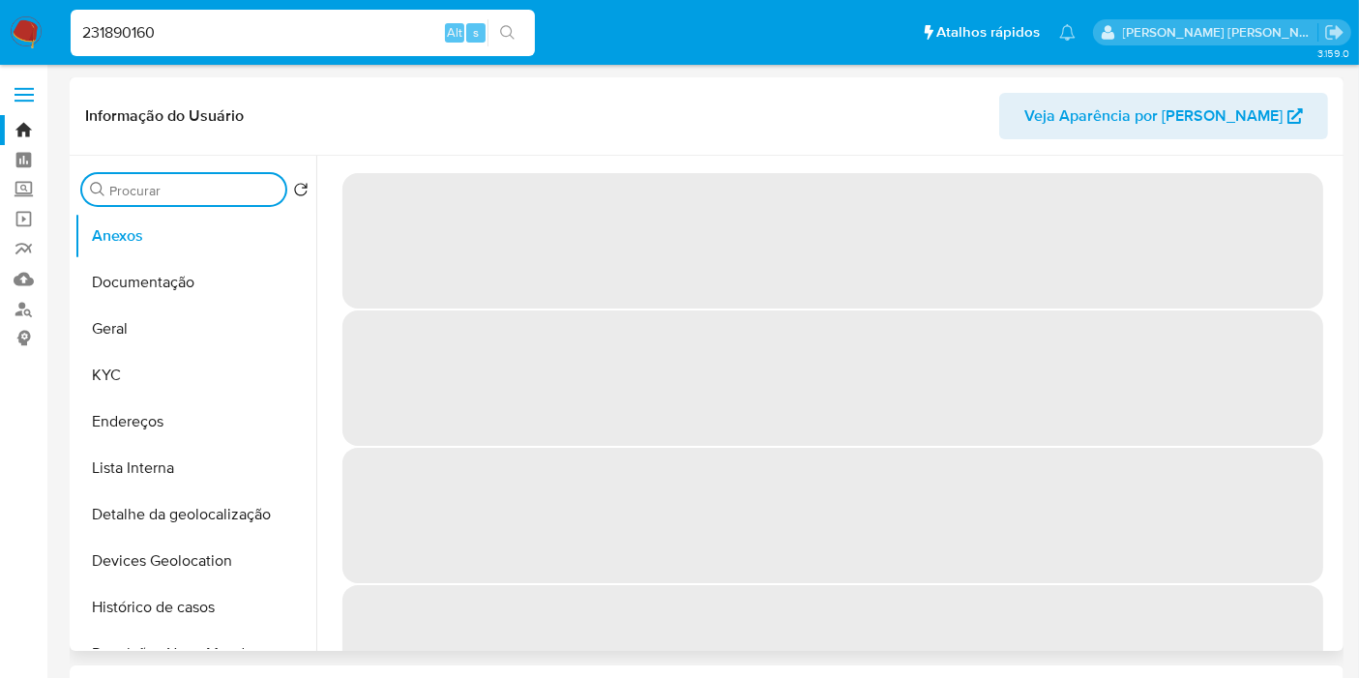
click at [171, 192] on input "Procurar" at bounding box center [193, 190] width 168 height 17
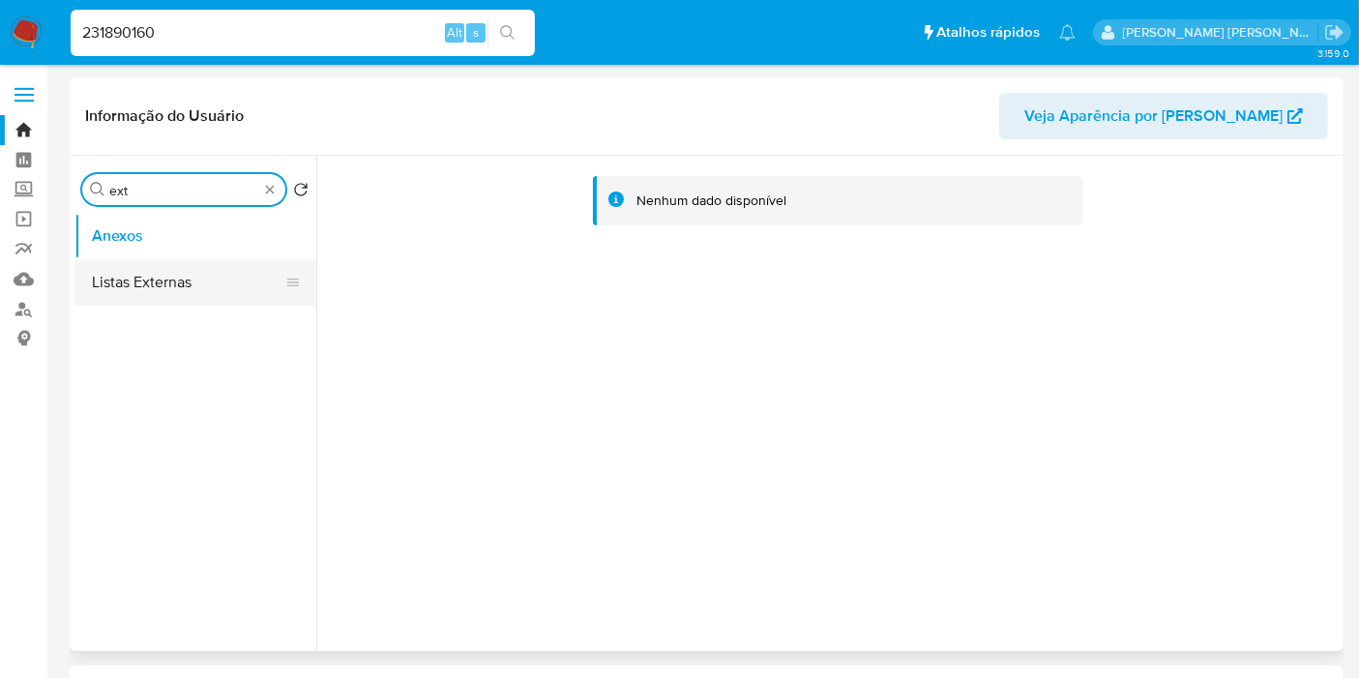
type input "ext"
click at [182, 280] on button "Listas Externas" at bounding box center [187, 282] width 226 height 46
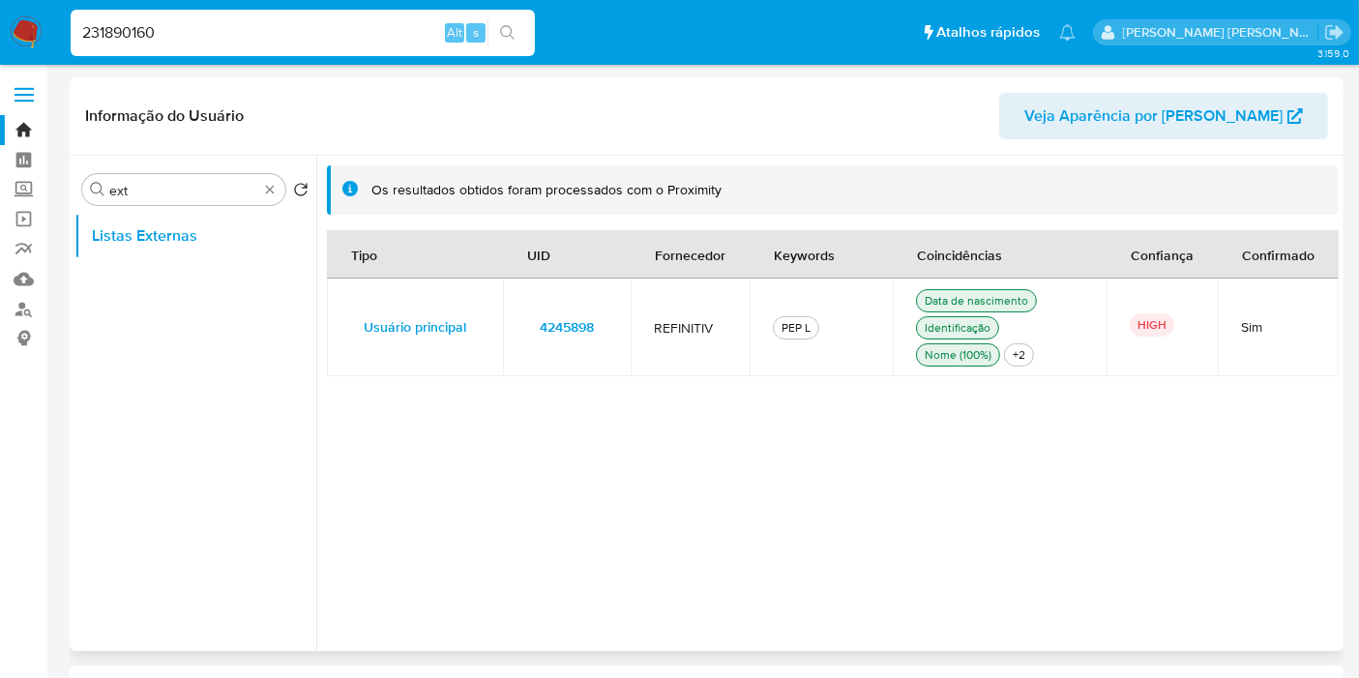
click at [616, 330] on td "4245898" at bounding box center [567, 328] width 128 height 98
click at [378, 44] on input "231890160" at bounding box center [303, 32] width 464 height 25
click at [378, 43] on input "231890160" at bounding box center [303, 32] width 464 height 25
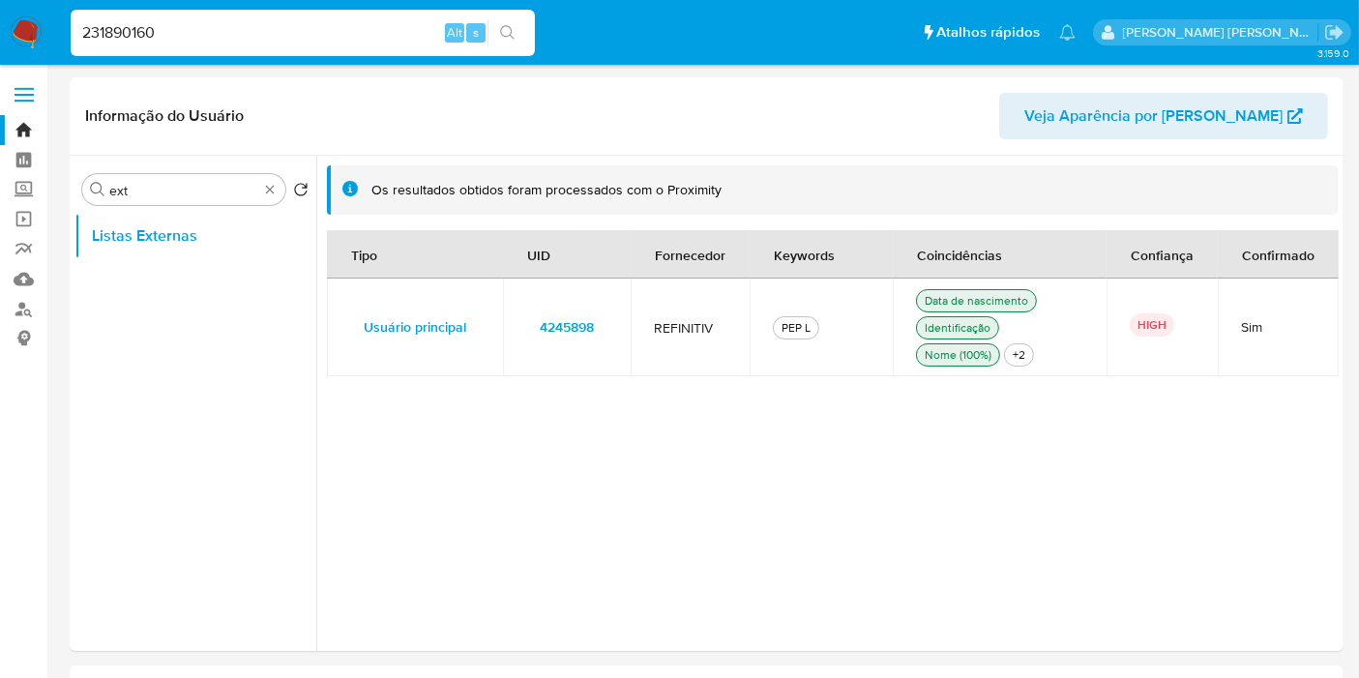
click at [378, 43] on input "231890160" at bounding box center [303, 32] width 464 height 25
paste input "132995025"
type input "132995025"
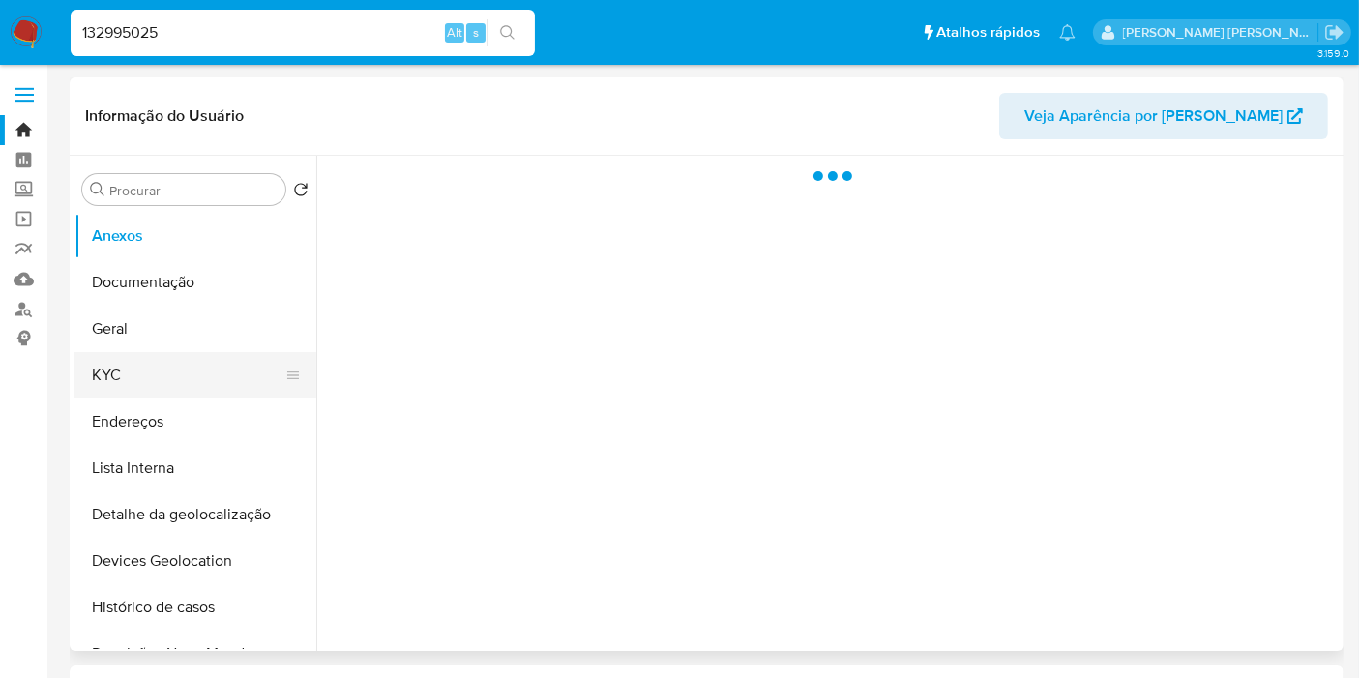
click at [120, 375] on button "KYC" at bounding box center [187, 375] width 226 height 46
select select "10"
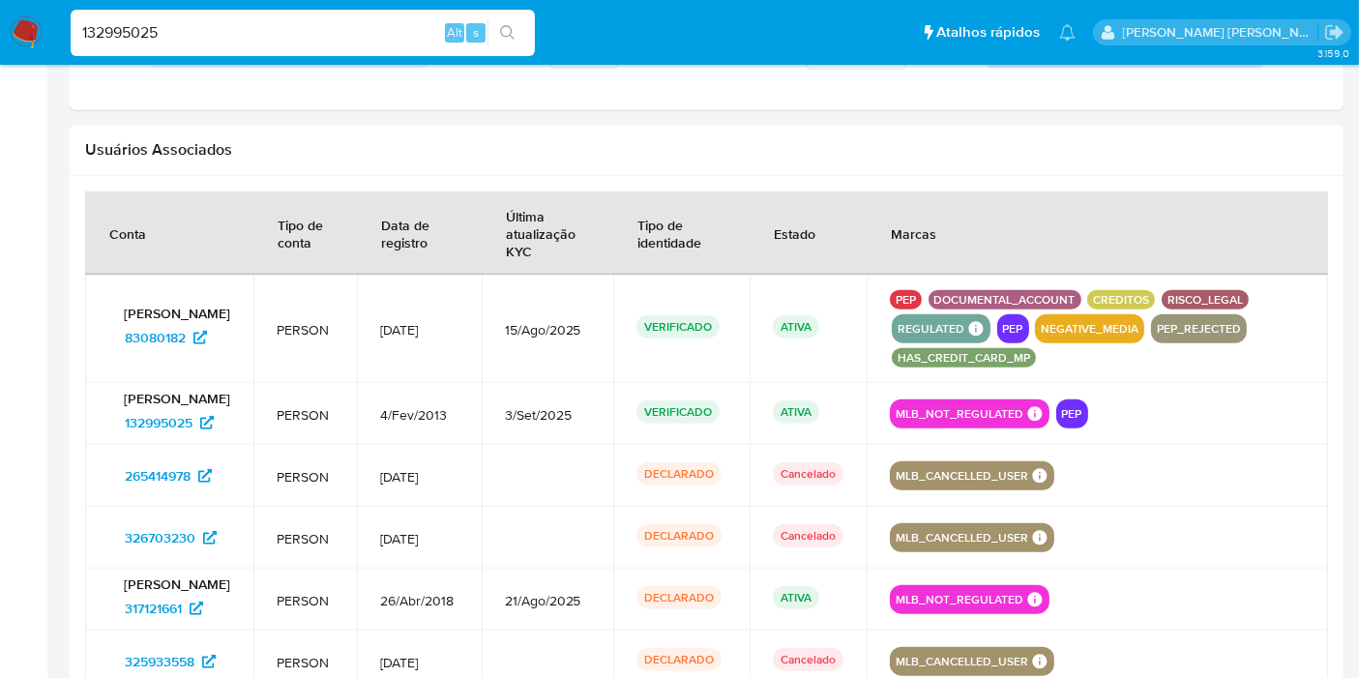
scroll to position [2150, 0]
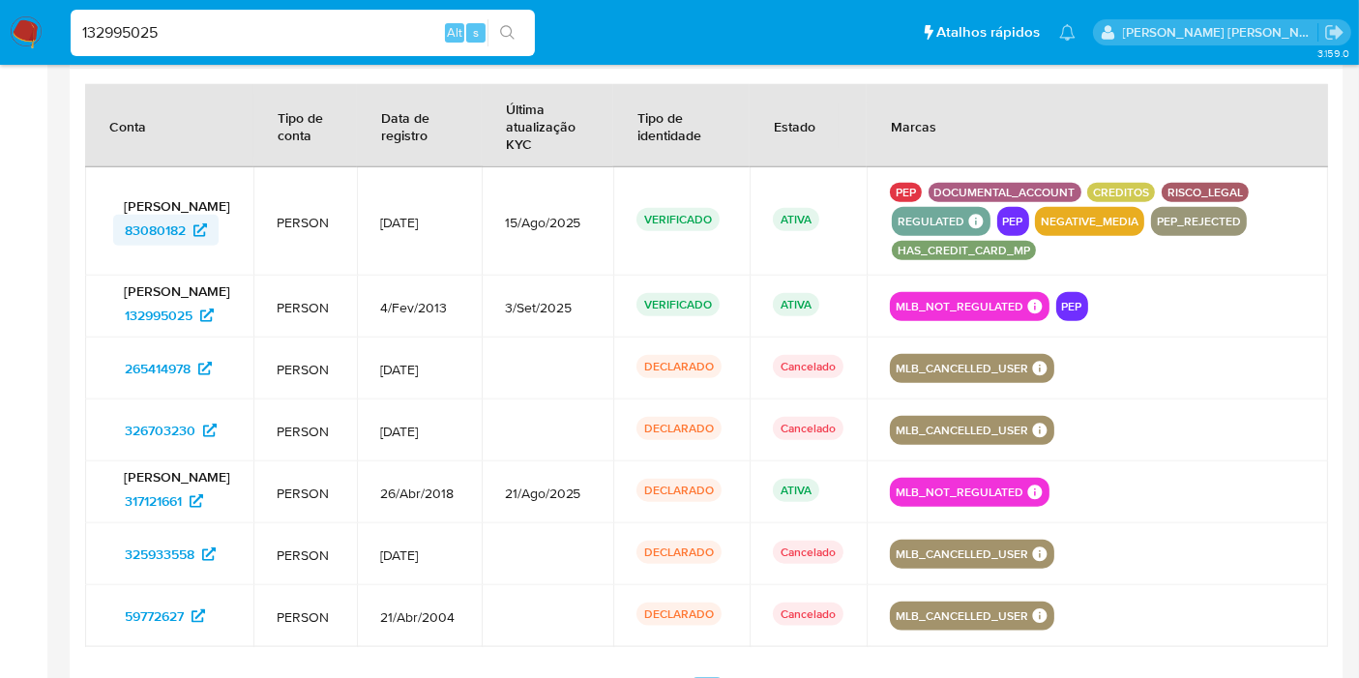
drag, startPoint x: 99, startPoint y: 236, endPoint x: 191, endPoint y: 236, distance: 91.9
click at [191, 236] on td "Flaubert Torres Filho 83080182" at bounding box center [169, 221] width 168 height 108
click at [433, 30] on input "132995025" at bounding box center [303, 32] width 464 height 25
paste input "2671396416"
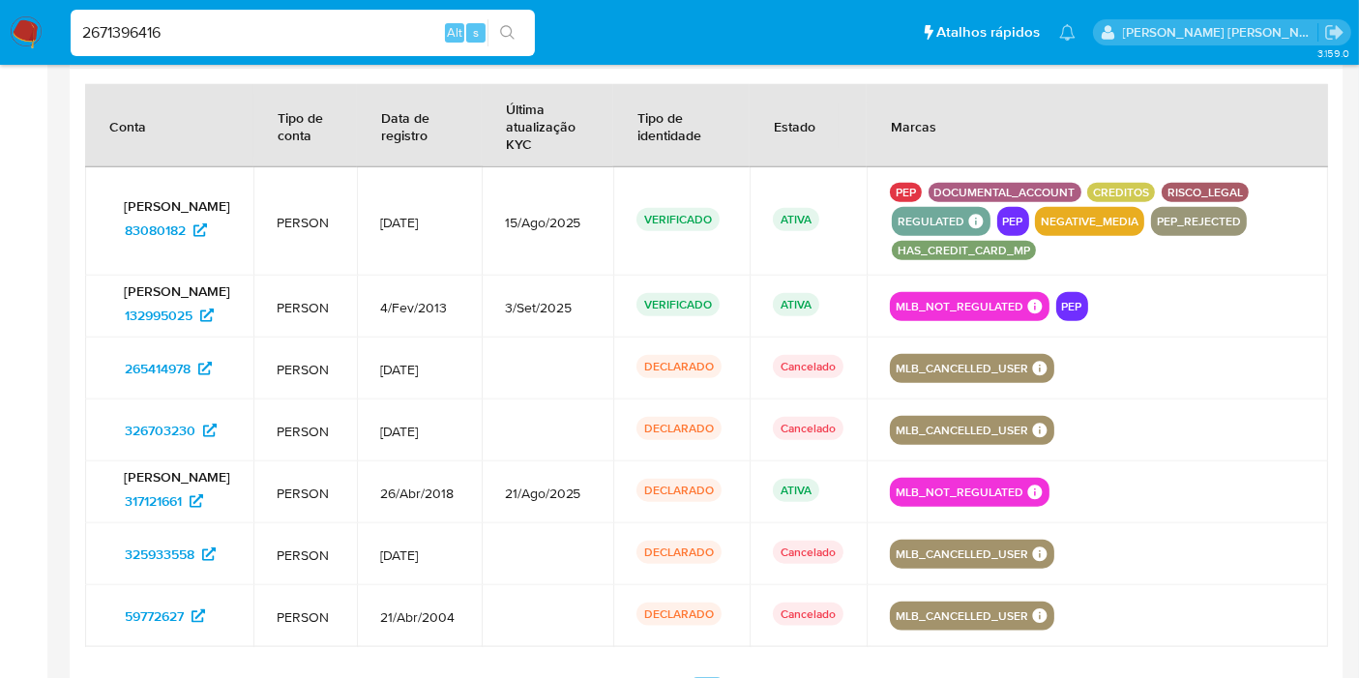
type input "2671396416"
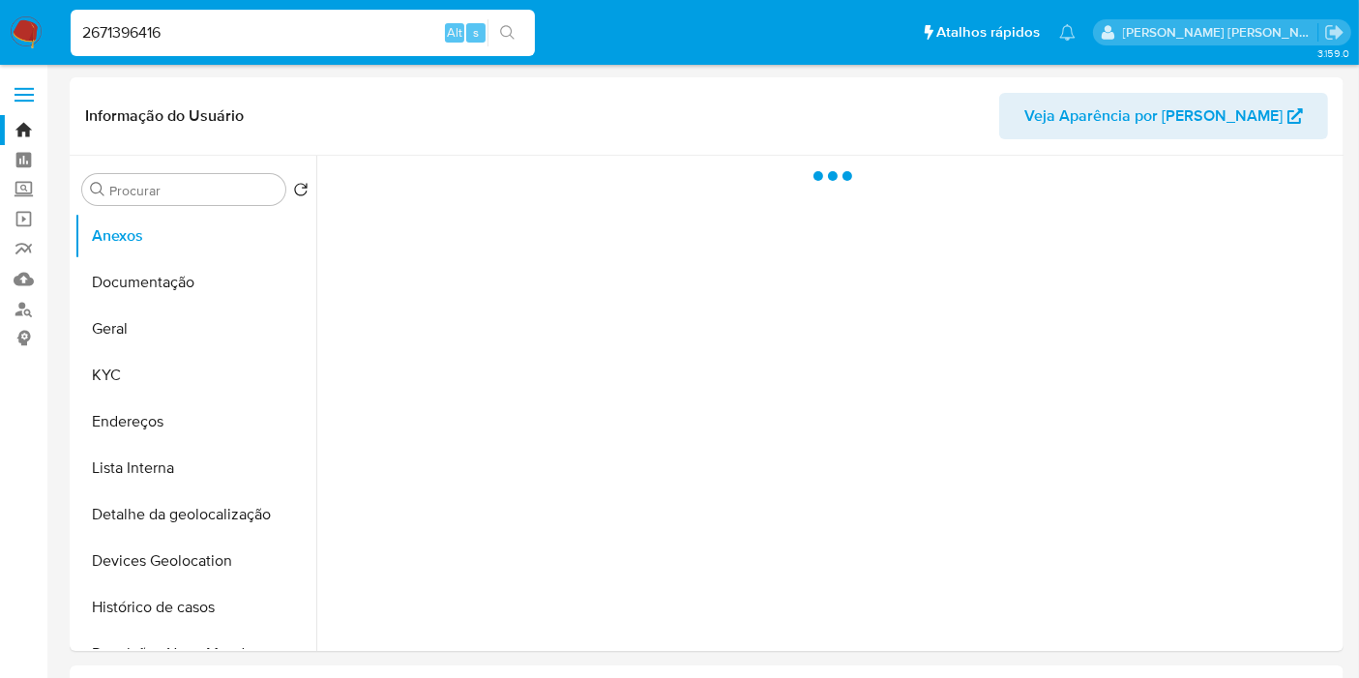
select select "10"
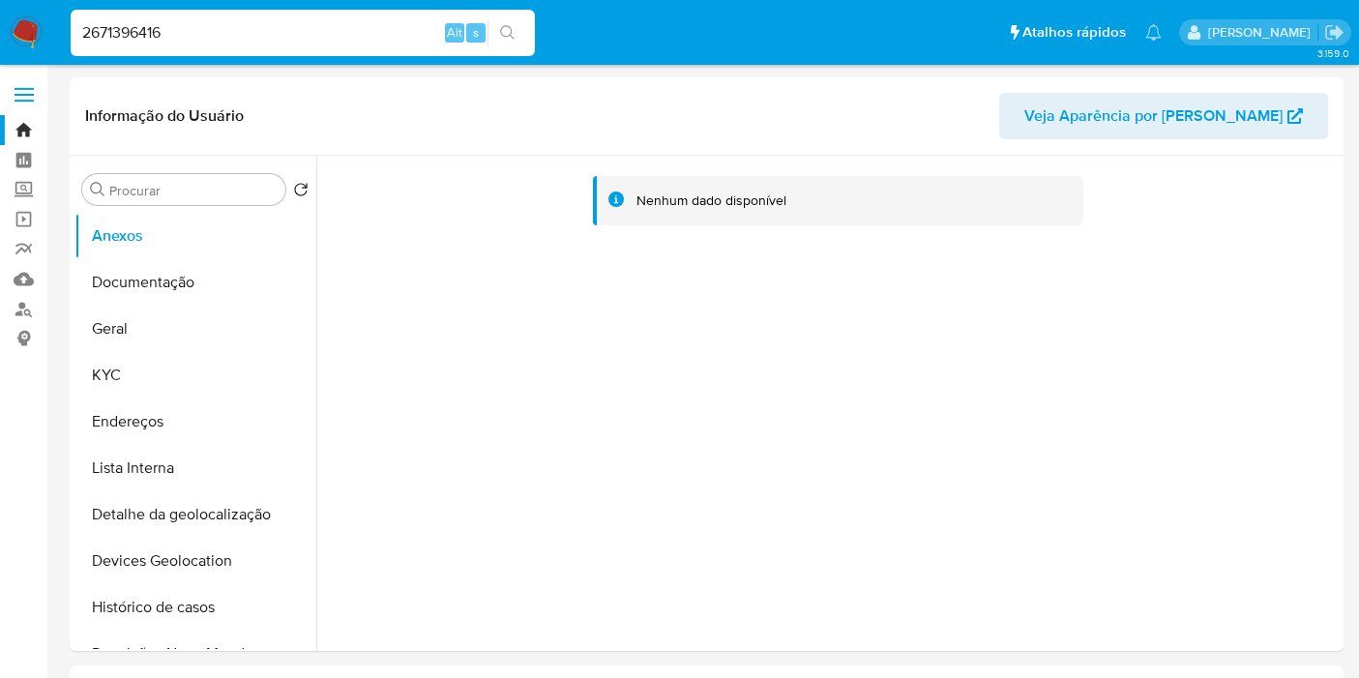
select select "10"
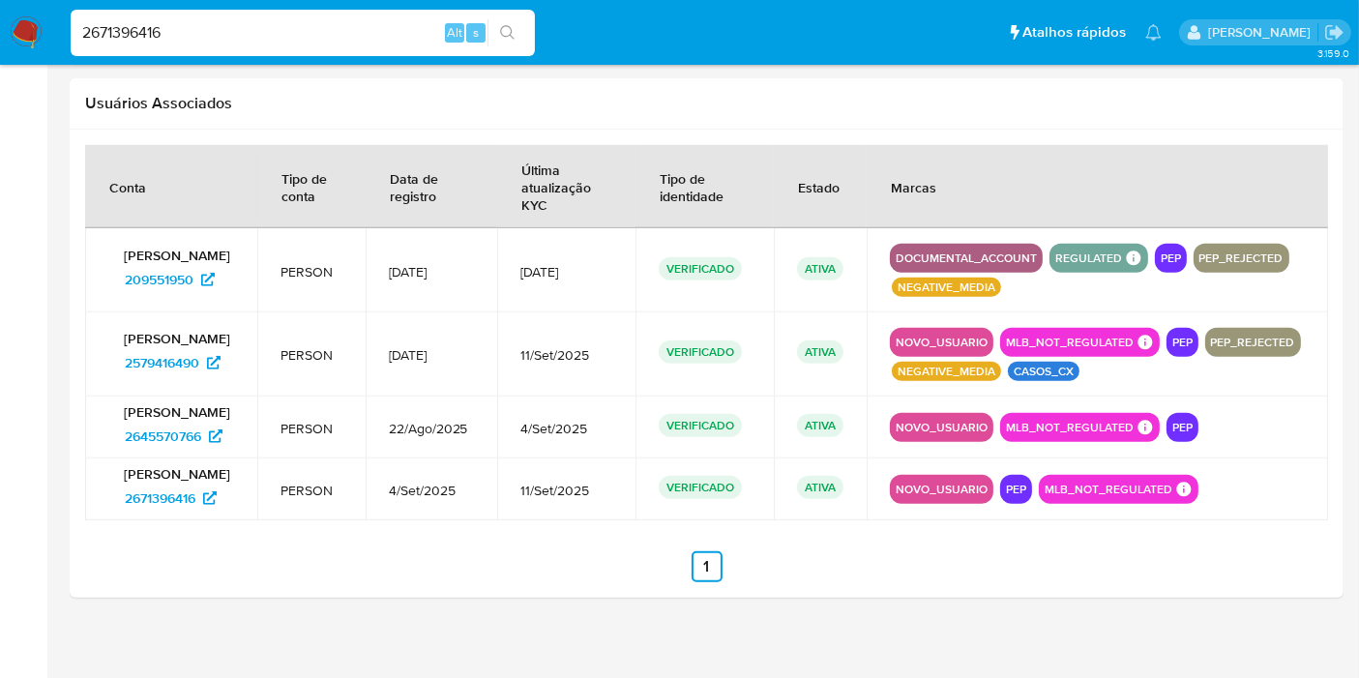
scroll to position [1914, 0]
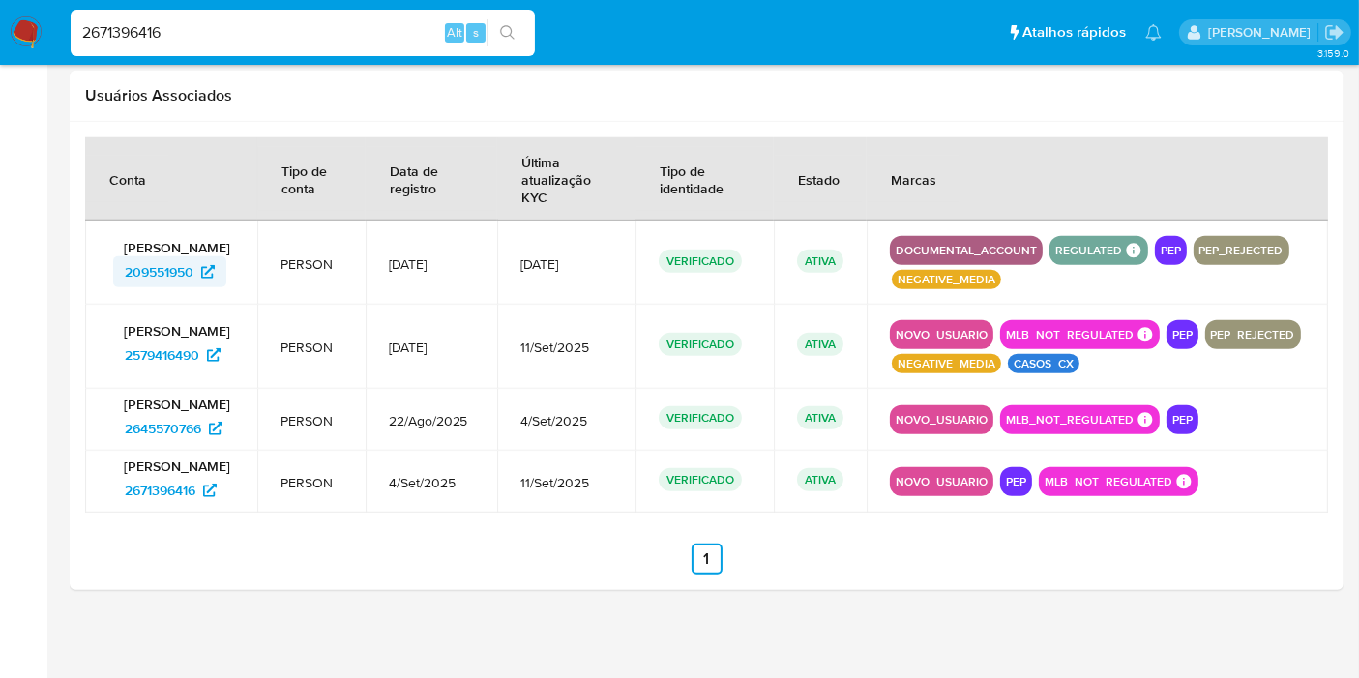
drag, startPoint x: 87, startPoint y: 273, endPoint x: 198, endPoint y: 278, distance: 111.4
click at [198, 278] on td "Ilza Baia Pereira 209551950" at bounding box center [171, 263] width 172 height 84
click at [373, 34] on input "2671396416" at bounding box center [303, 32] width 464 height 25
paste input "31890160"
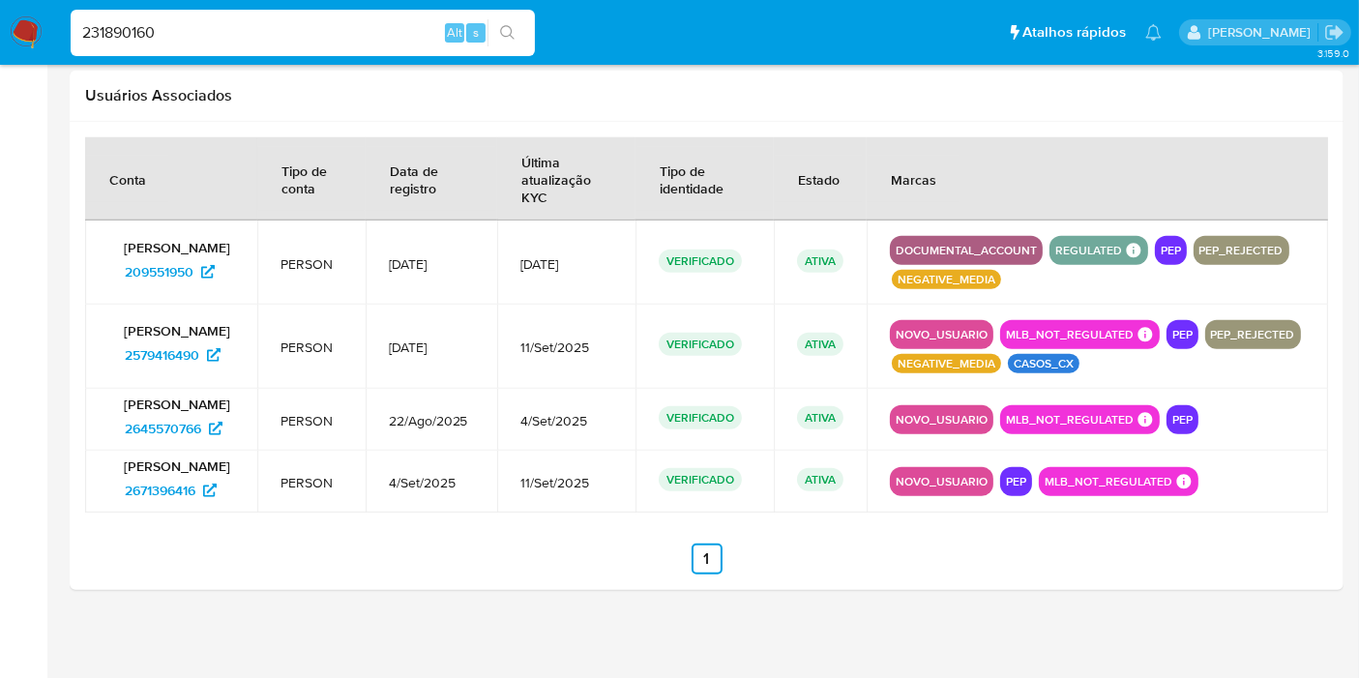
type input "231890160"
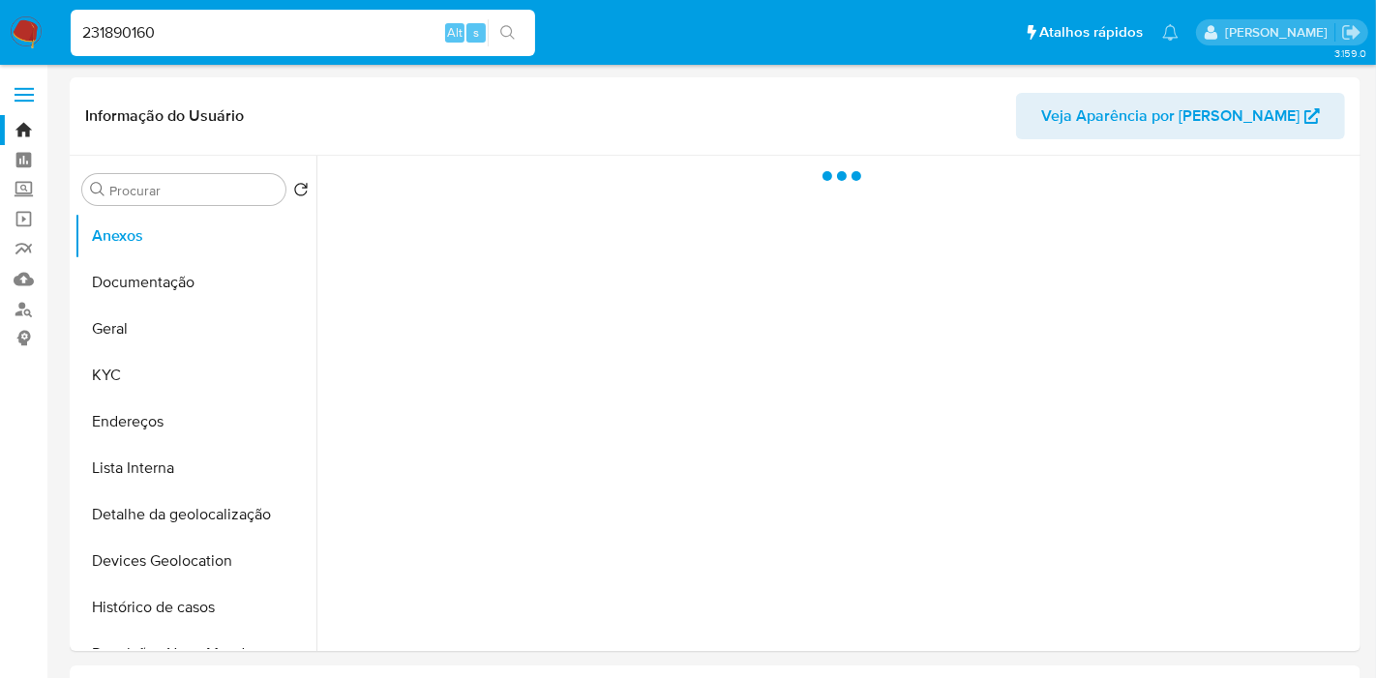
select select "10"
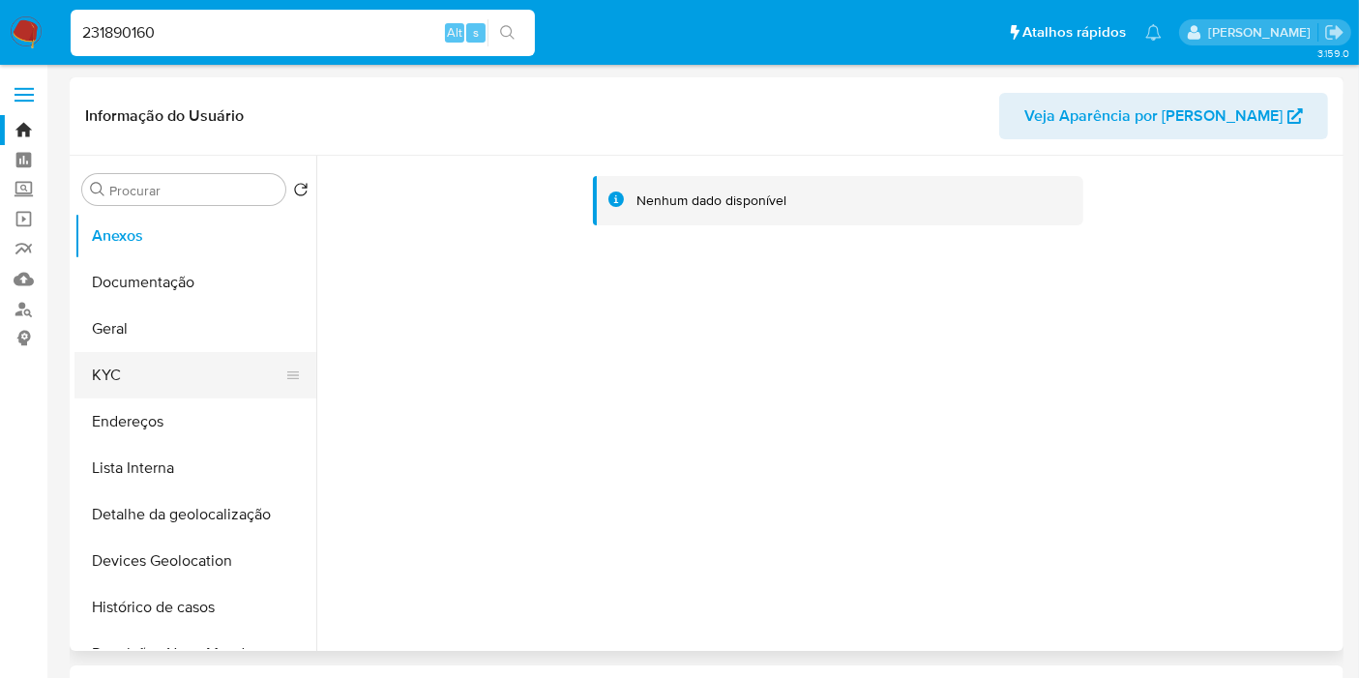
click at [185, 373] on button "KYC" at bounding box center [187, 375] width 226 height 46
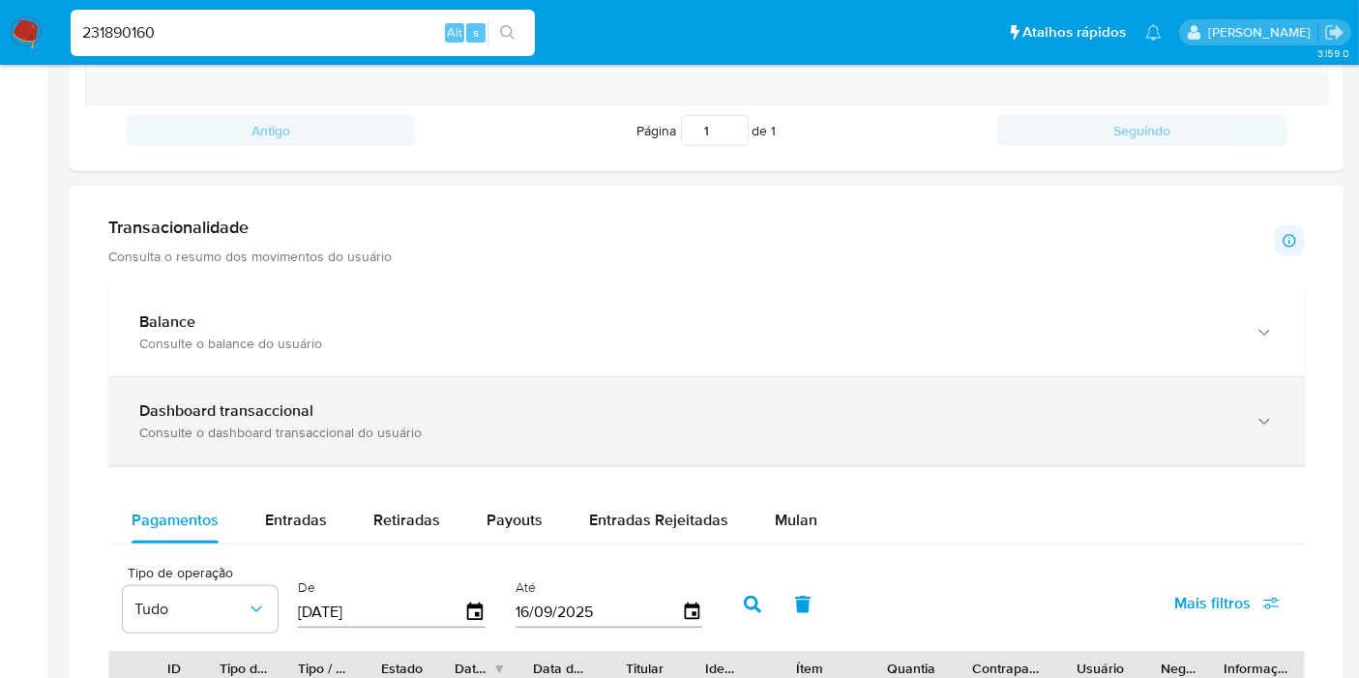
scroll to position [752, 0]
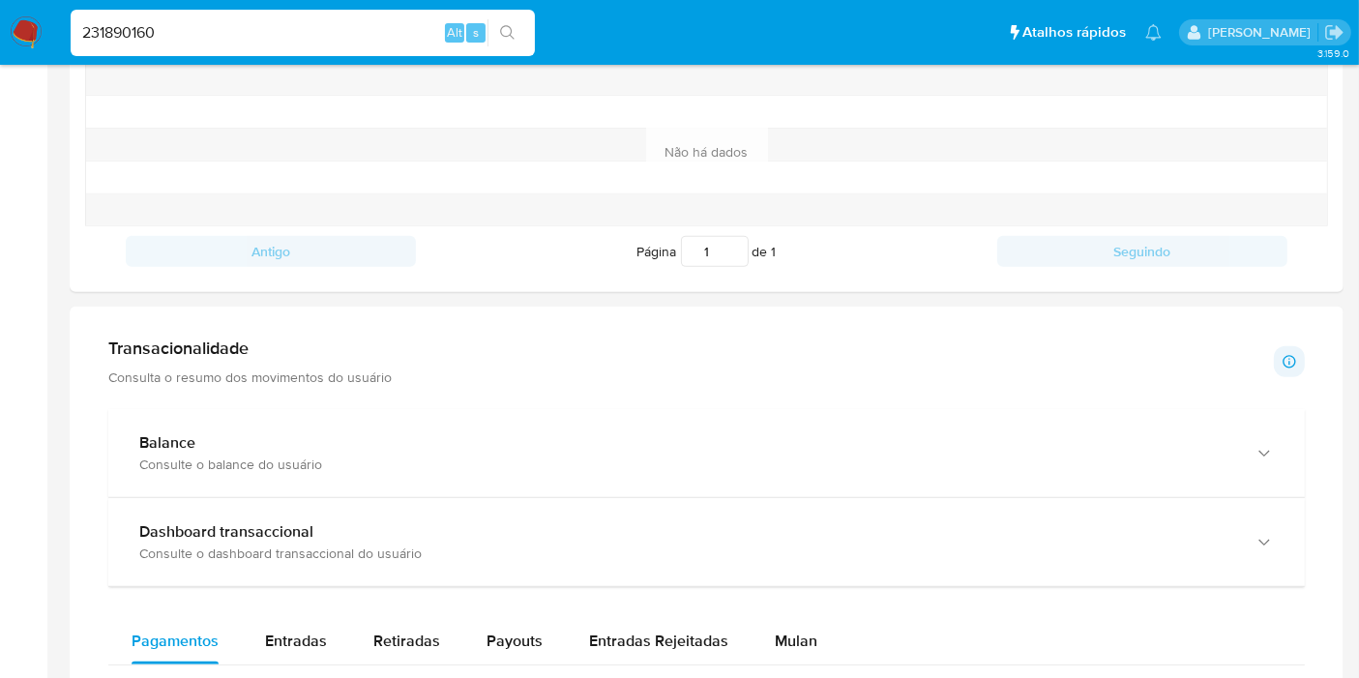
drag, startPoint x: 400, startPoint y: 532, endPoint x: 485, endPoint y: 386, distance: 169.1
click at [401, 532] on div "Dashboard transaccional" at bounding box center [687, 531] width 1096 height 19
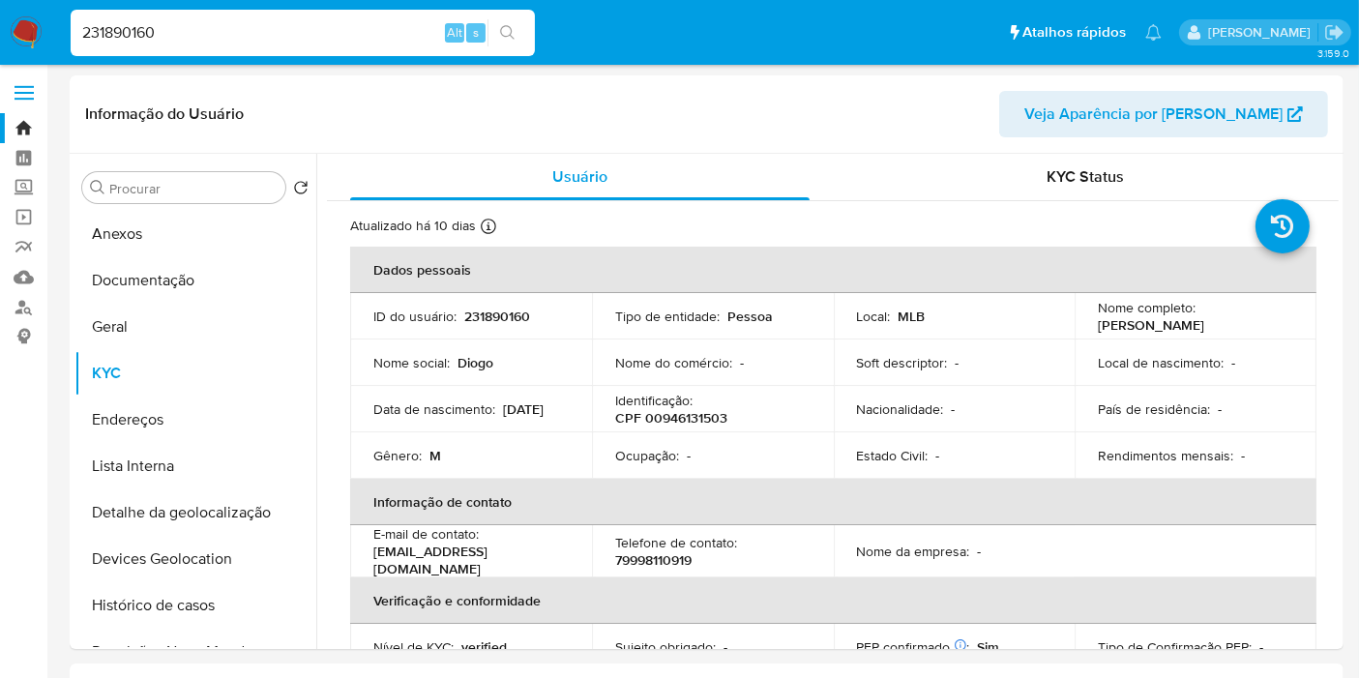
scroll to position [0, 0]
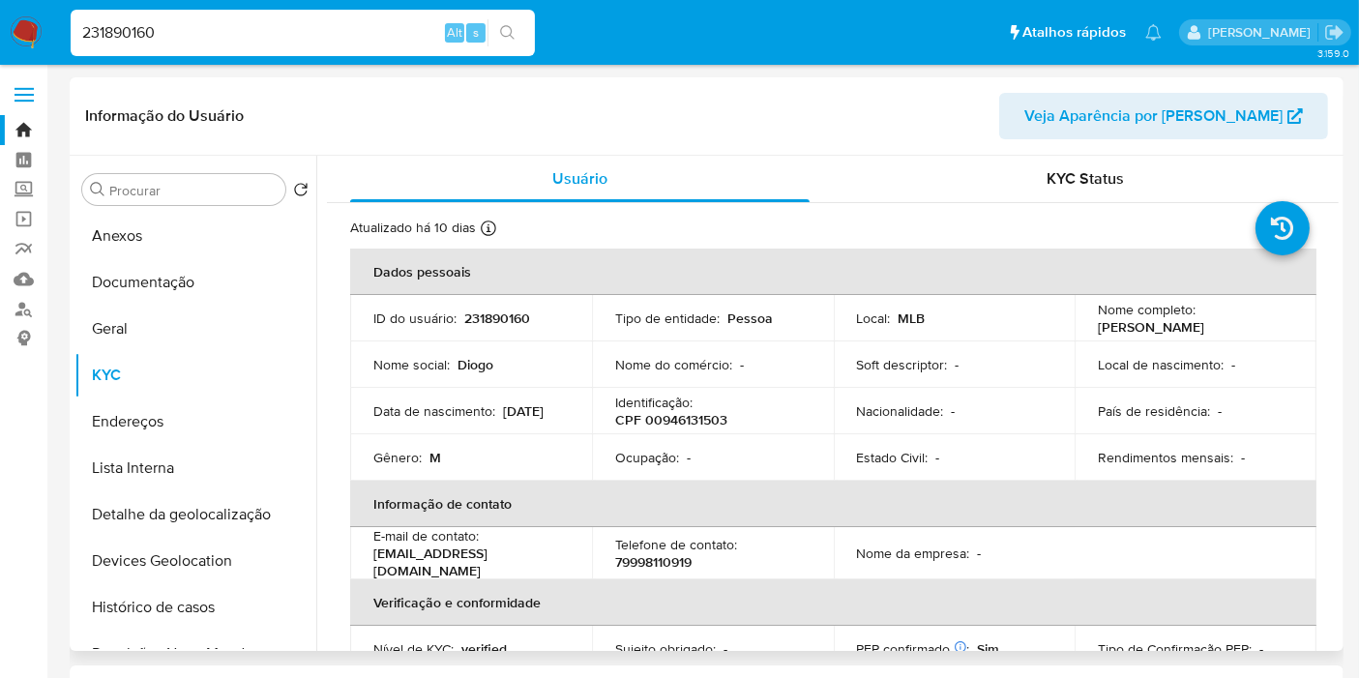
click at [697, 419] on p "CPF 00946131503" at bounding box center [671, 419] width 112 height 17
copy p "00946131503"
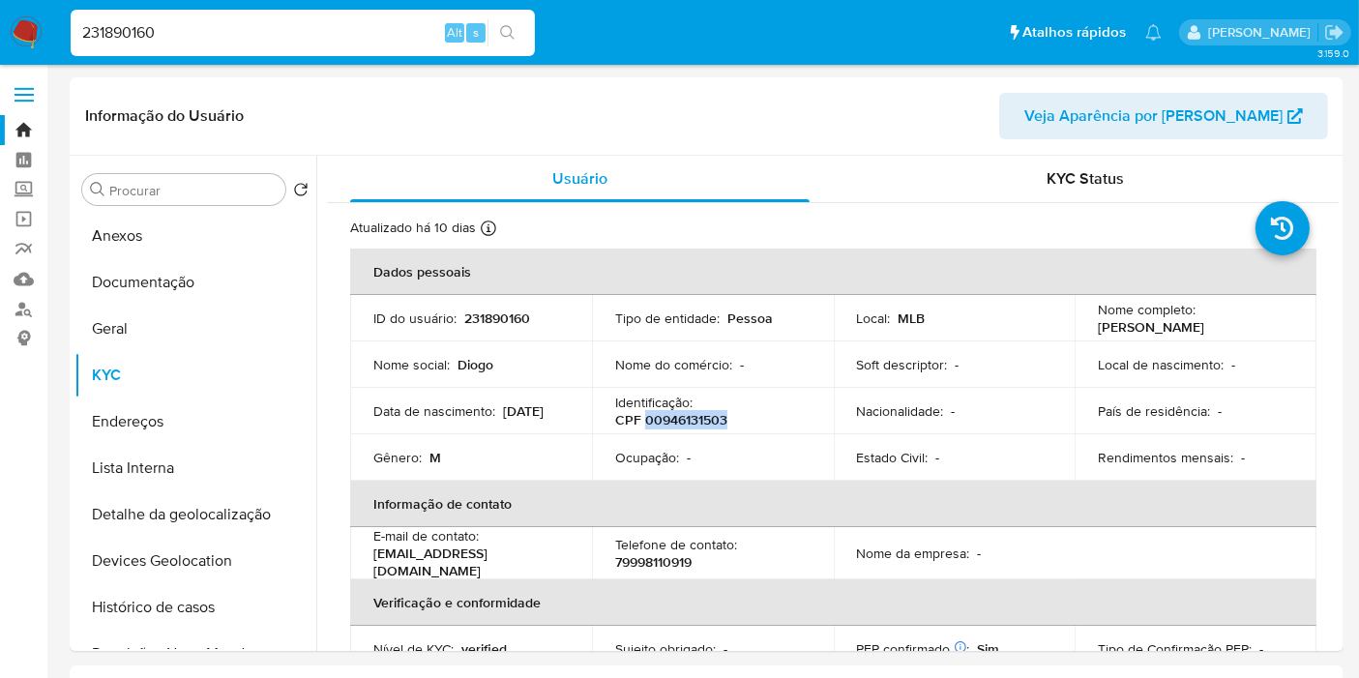
drag, startPoint x: 16, startPoint y: 47, endPoint x: 216, endPoint y: 18, distance: 201.4
click at [16, 47] on img at bounding box center [26, 32] width 33 height 33
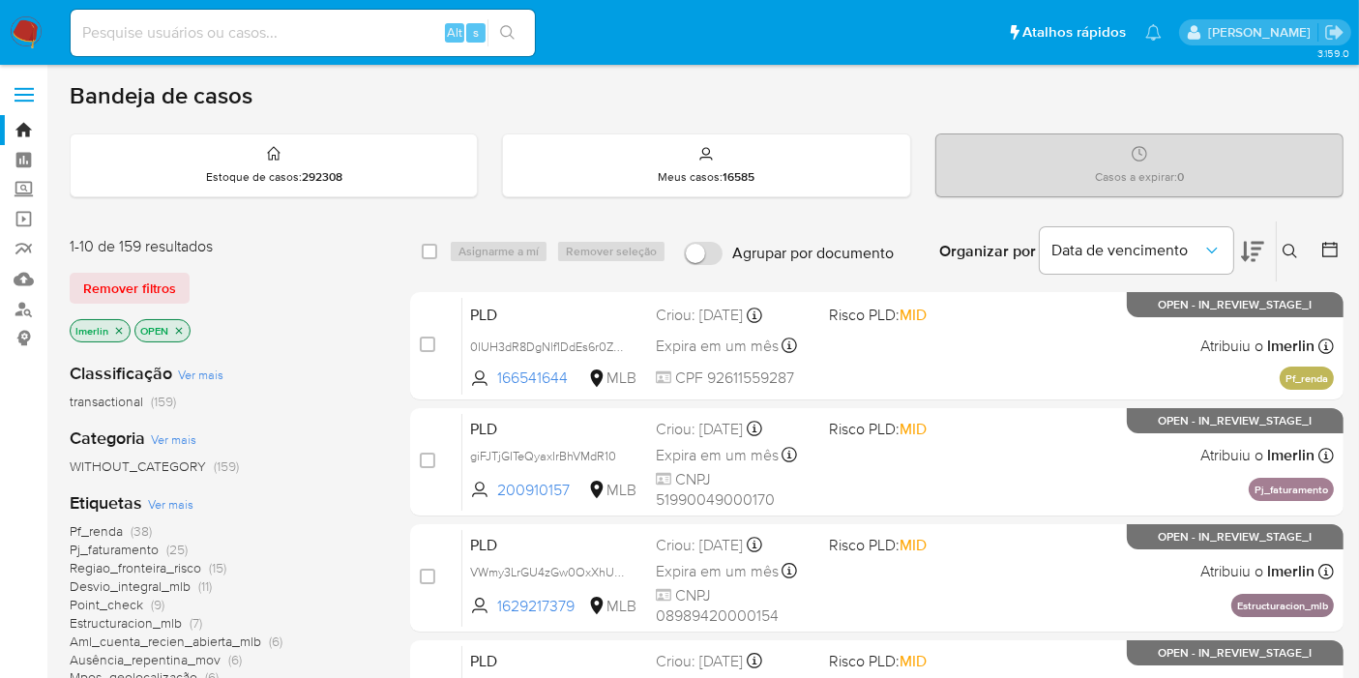
click at [119, 329] on icon "close-filter" at bounding box center [119, 331] width 12 height 12
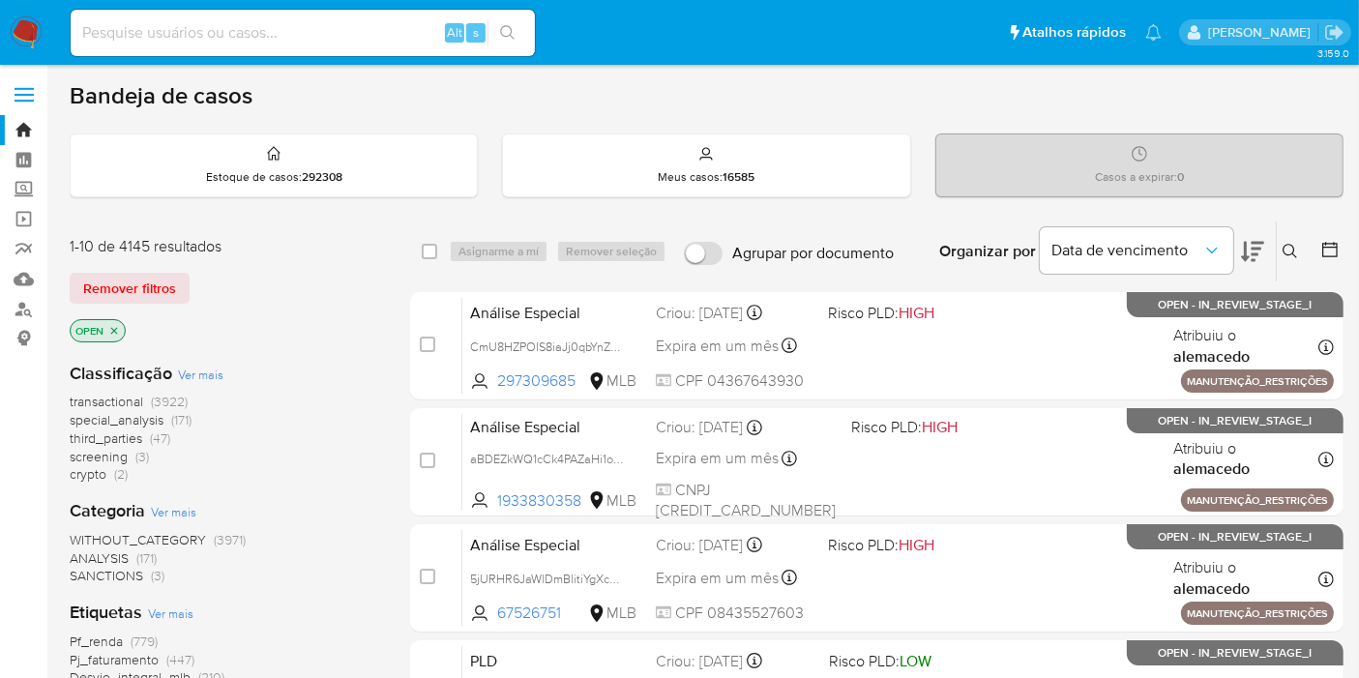
click at [128, 450] on span "screening (3)" at bounding box center [109, 457] width 79 height 18
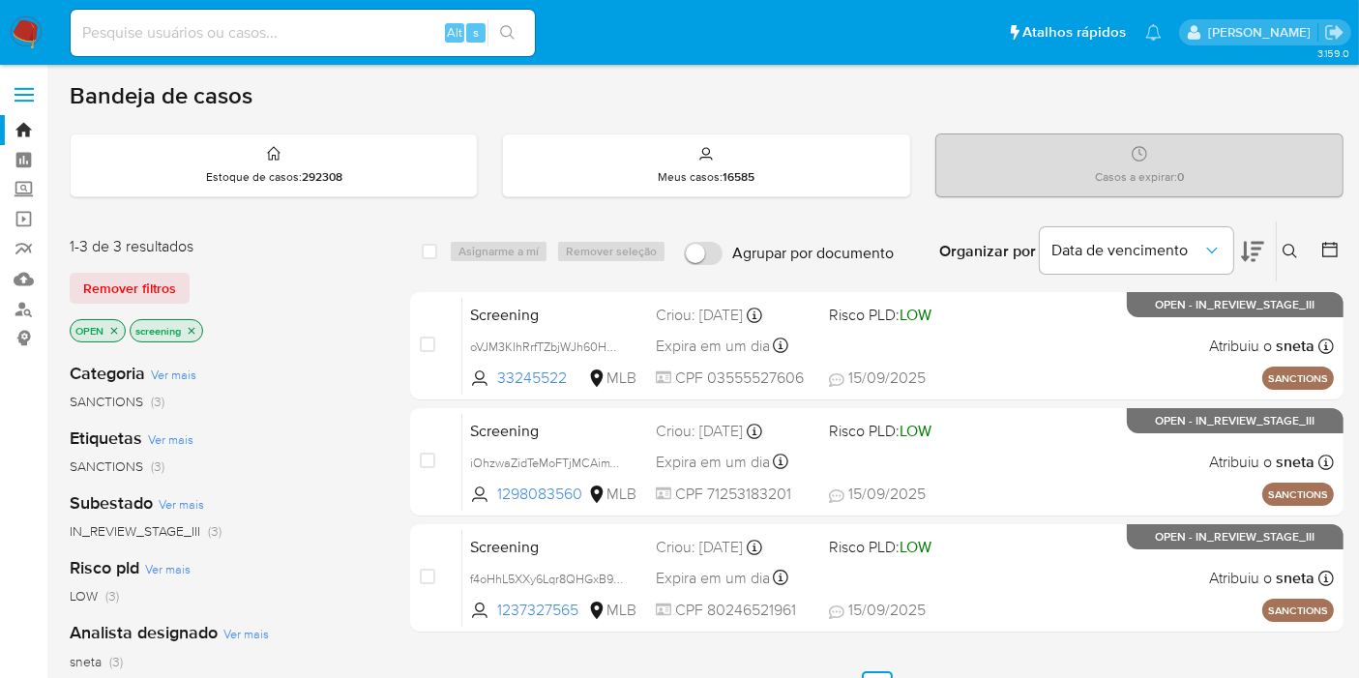
click at [597, 676] on ul "Anterior 1 Siguiente" at bounding box center [877, 686] width 934 height 31
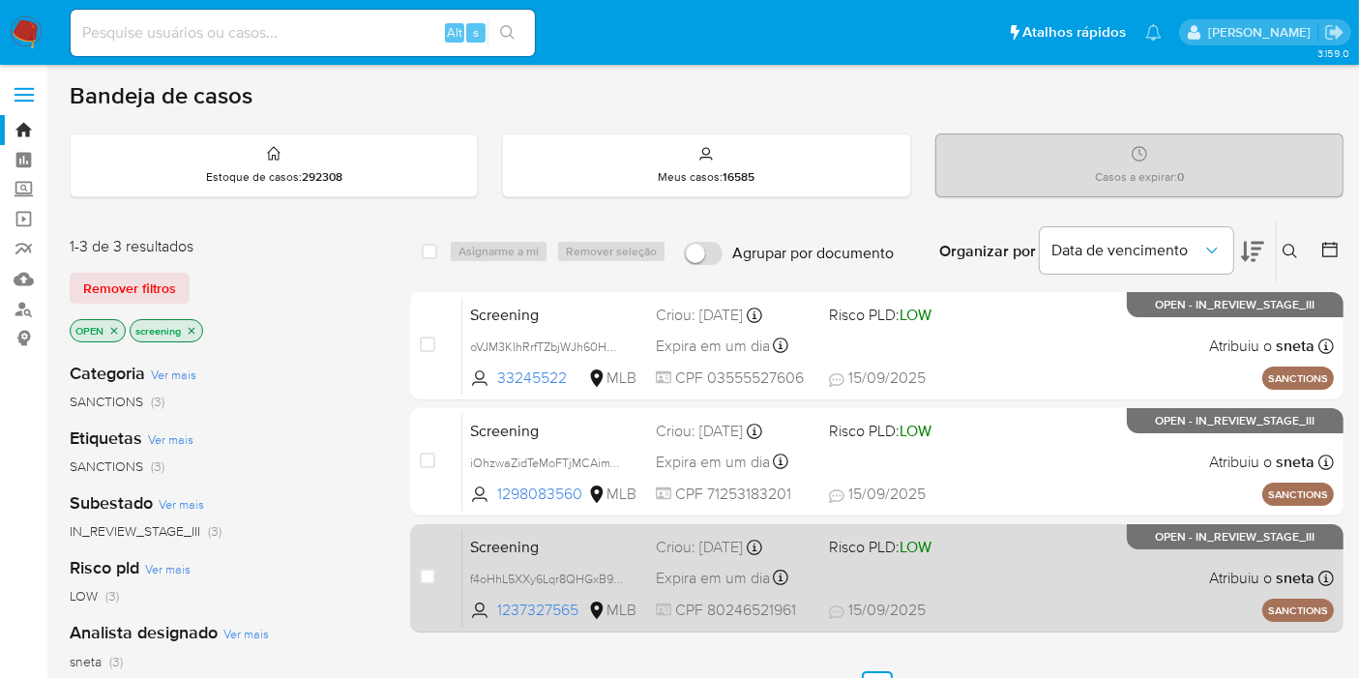
click at [529, 537] on span "Screening" at bounding box center [555, 545] width 170 height 25
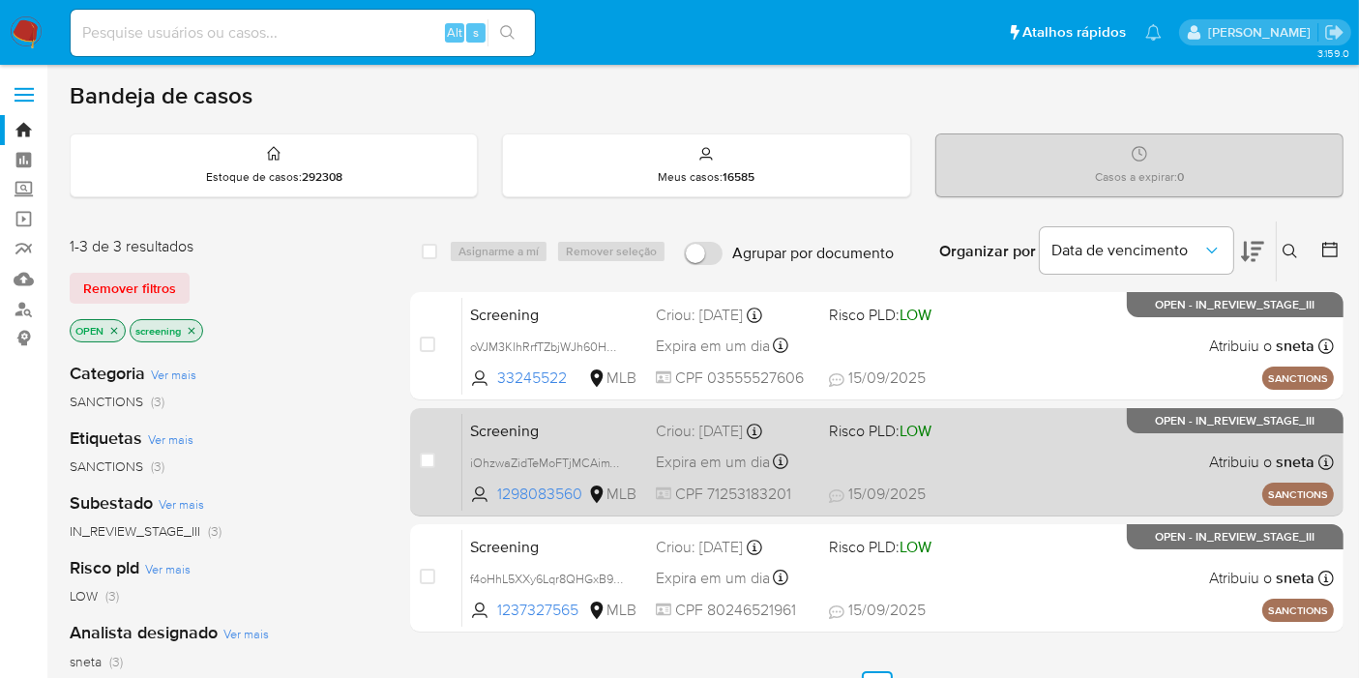
click at [636, 421] on span "Screening" at bounding box center [555, 429] width 170 height 25
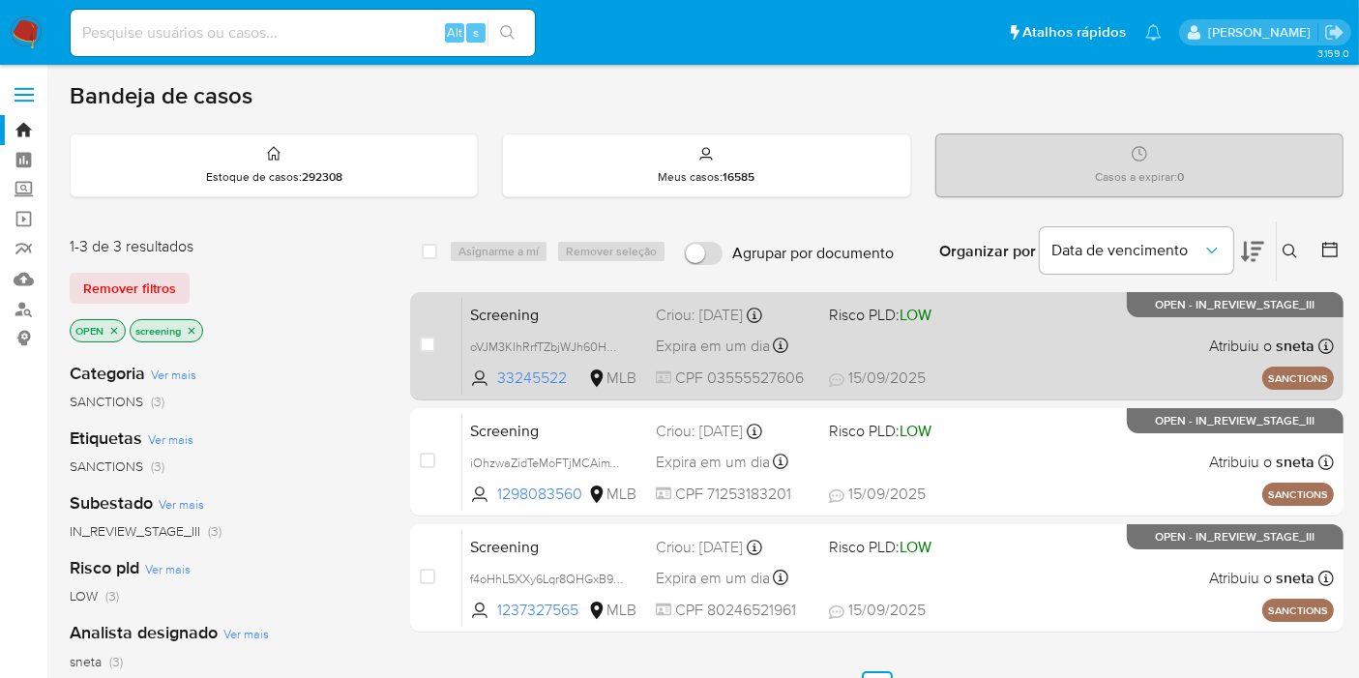
click at [521, 309] on span "Screening" at bounding box center [555, 313] width 170 height 25
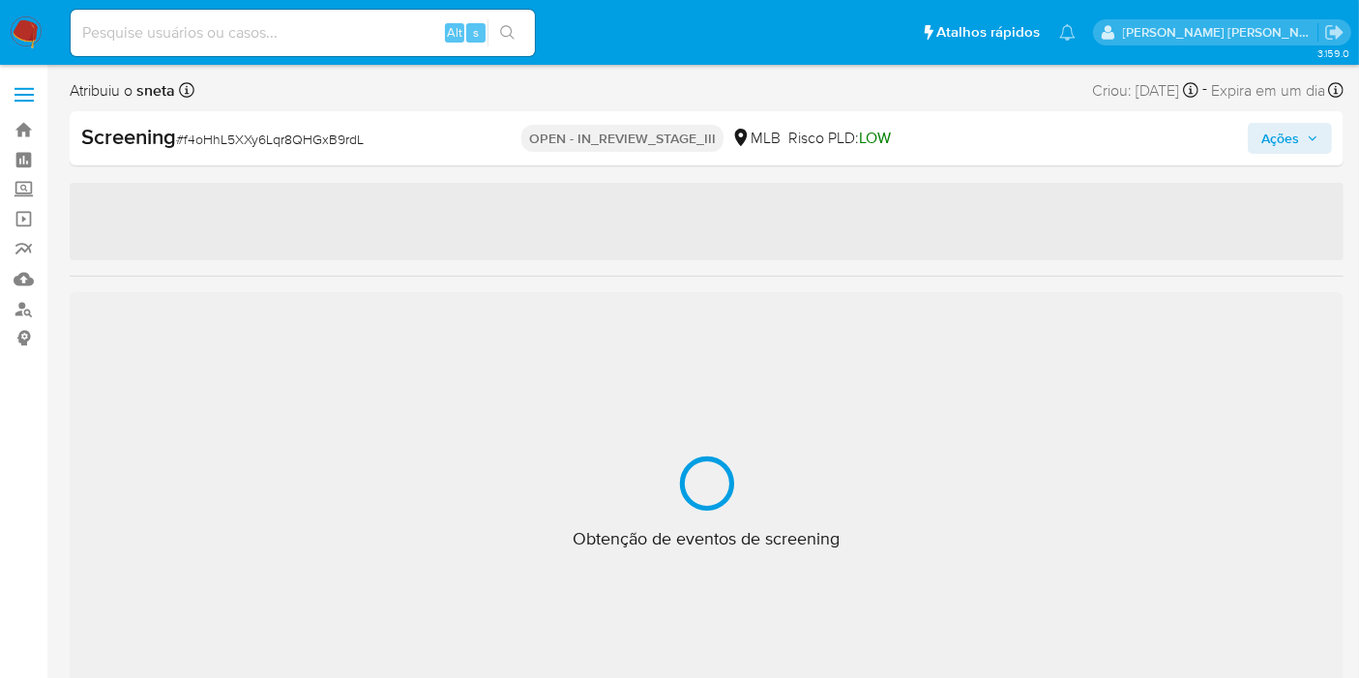
select select "10"
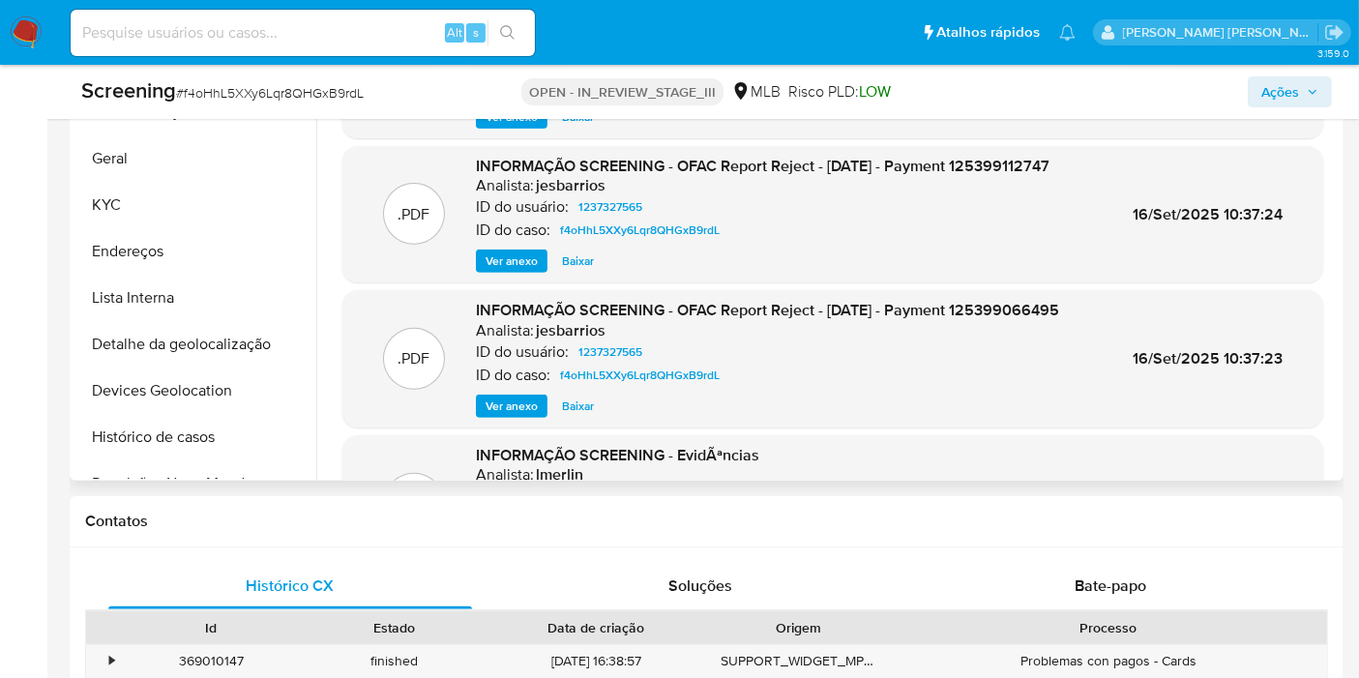
scroll to position [859, 0]
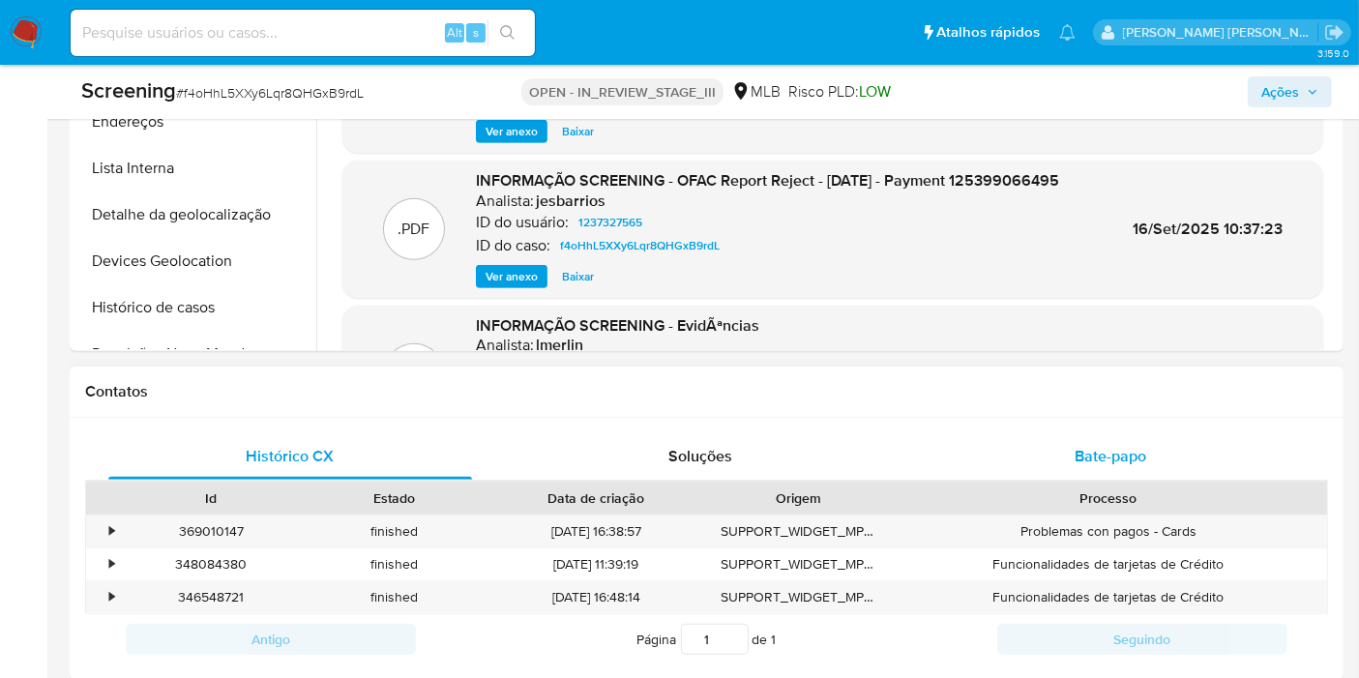
click at [1141, 451] on span "Bate-papo" at bounding box center [1111, 456] width 72 height 22
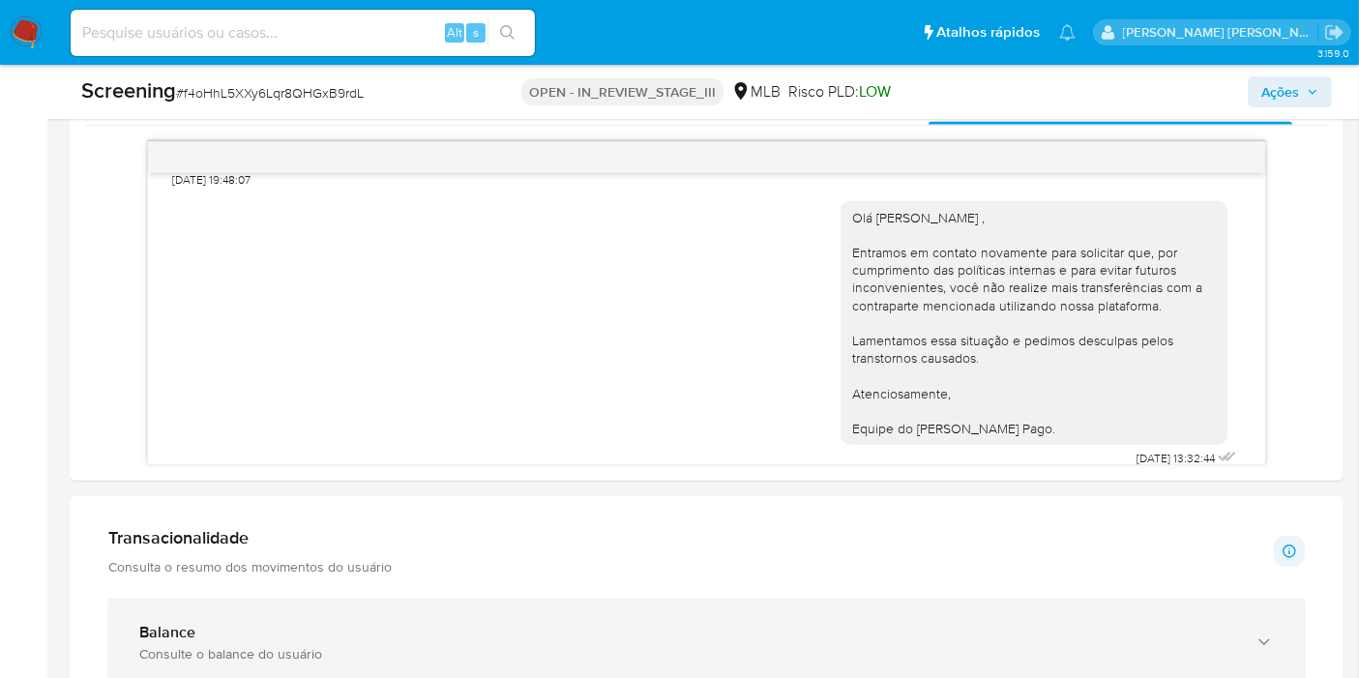
scroll to position [1182, 0]
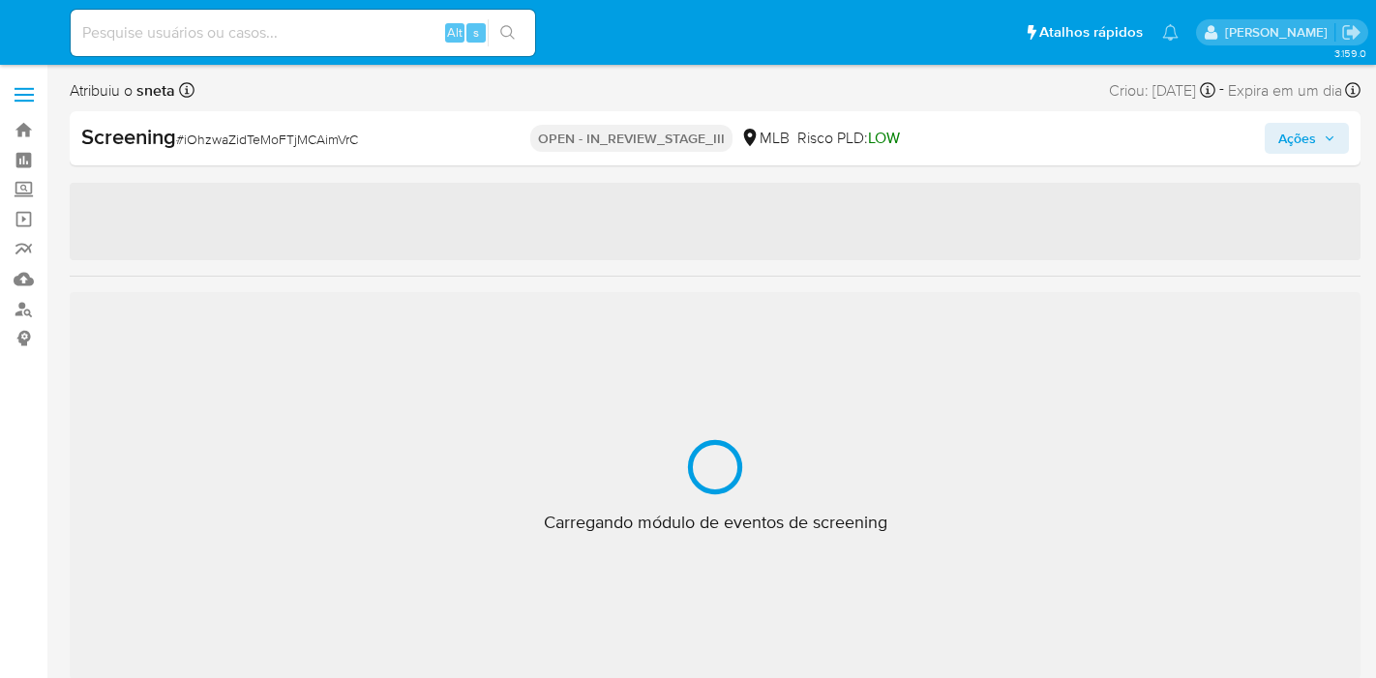
select select "10"
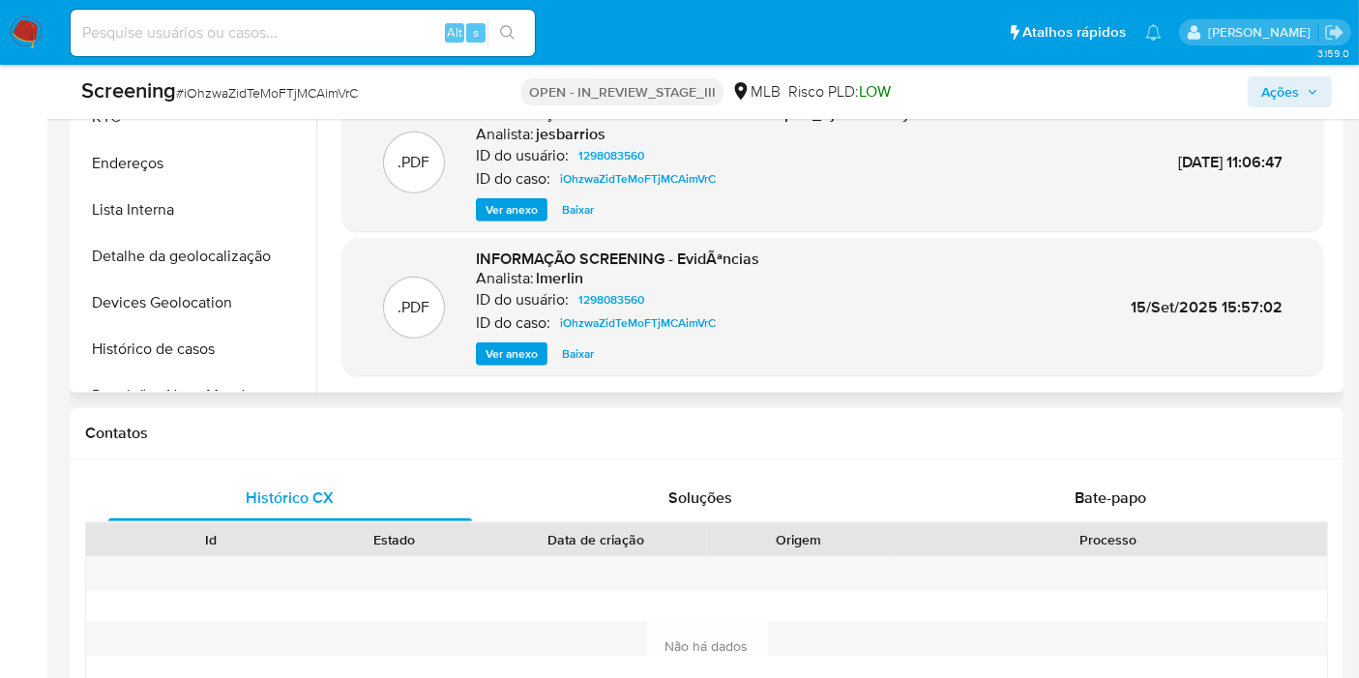
scroll to position [967, 0]
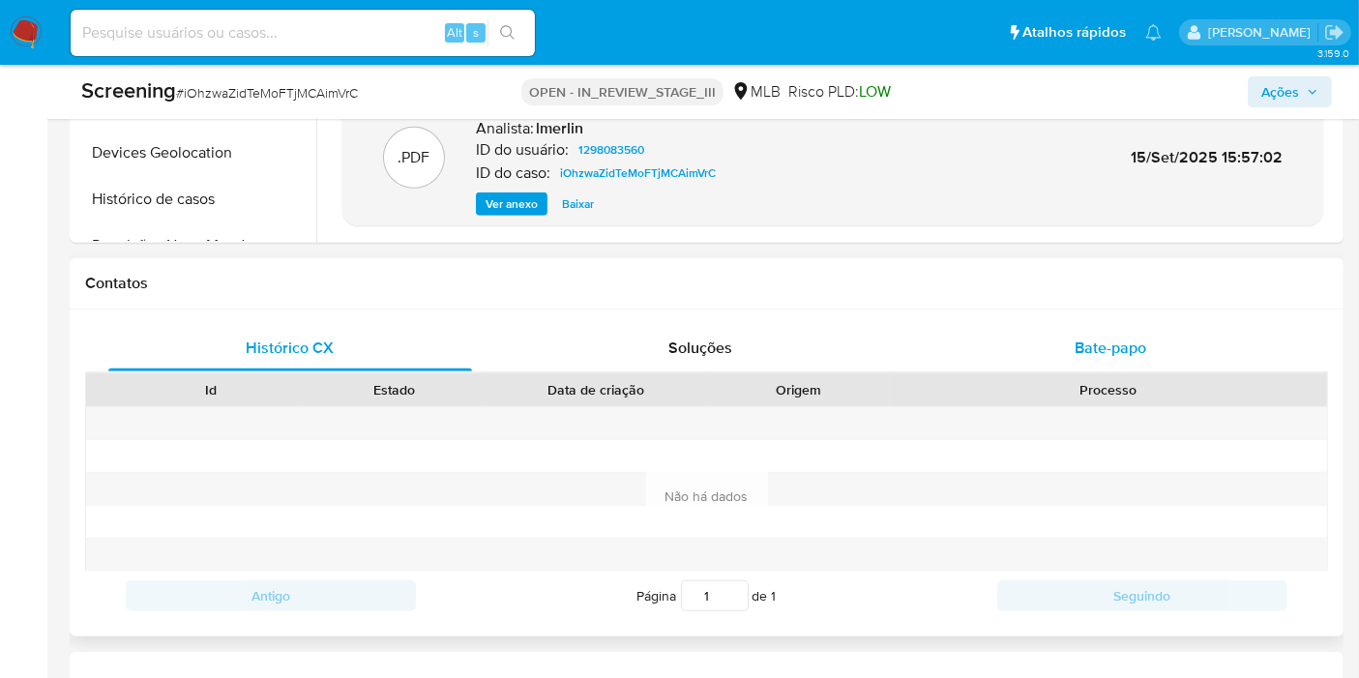
click at [1114, 338] on span "Bate-papo" at bounding box center [1111, 348] width 72 height 22
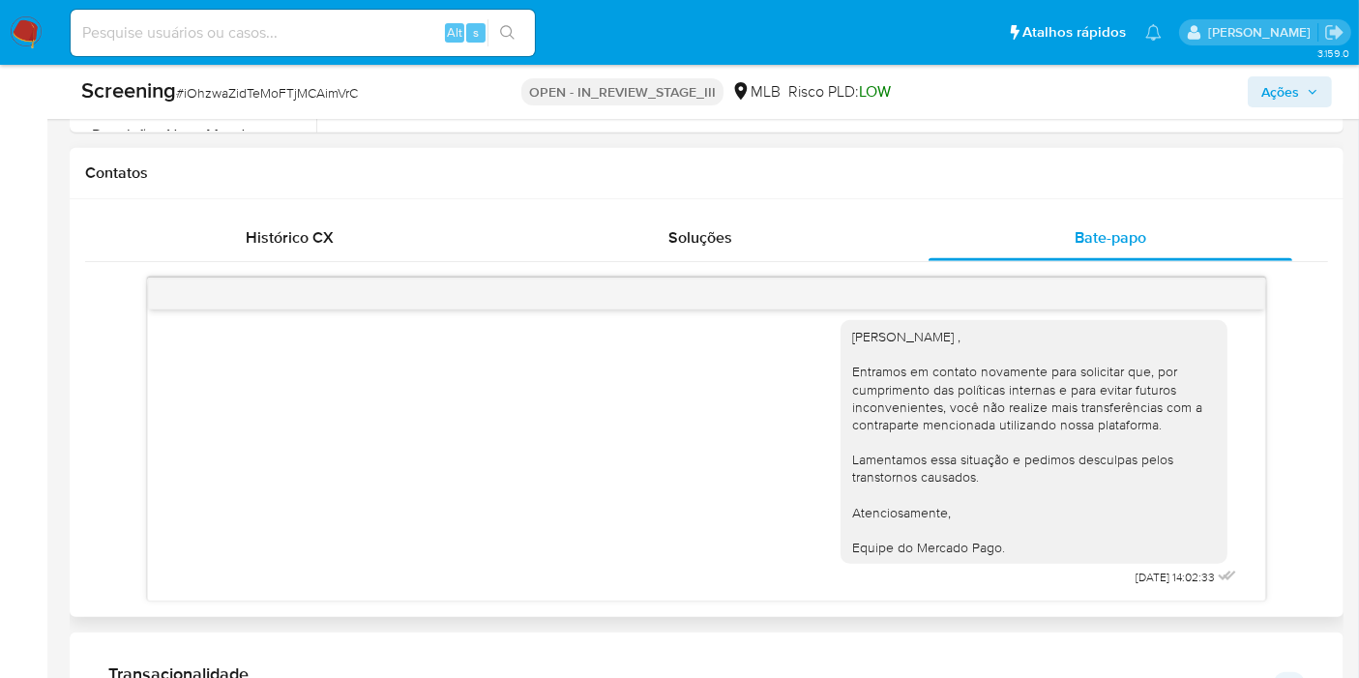
scroll to position [1182, 0]
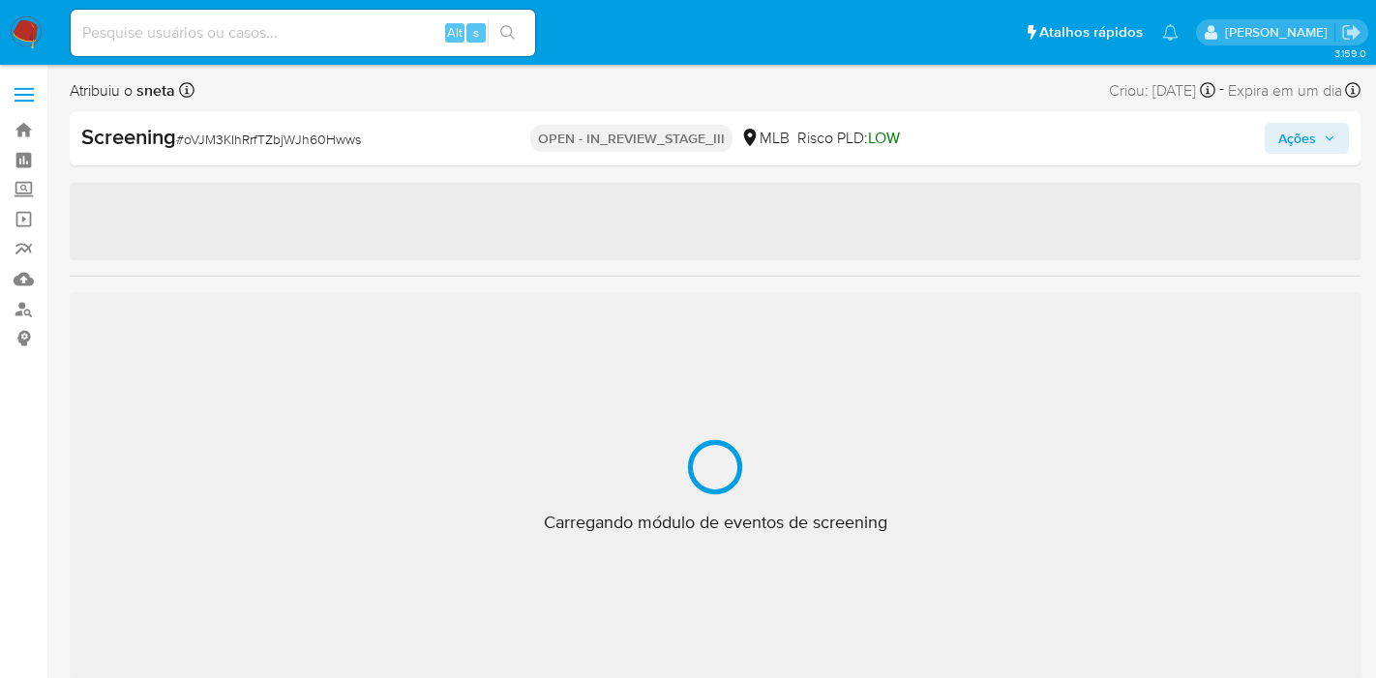
select select "10"
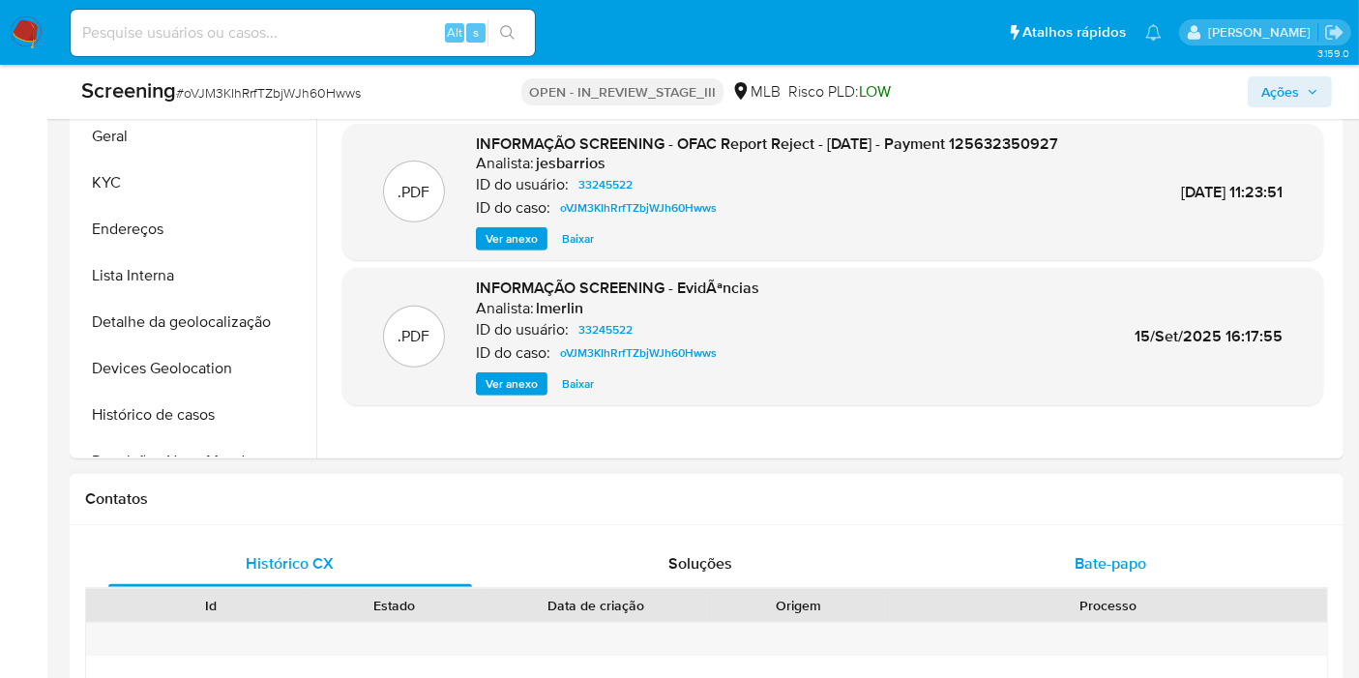
scroll to position [967, 0]
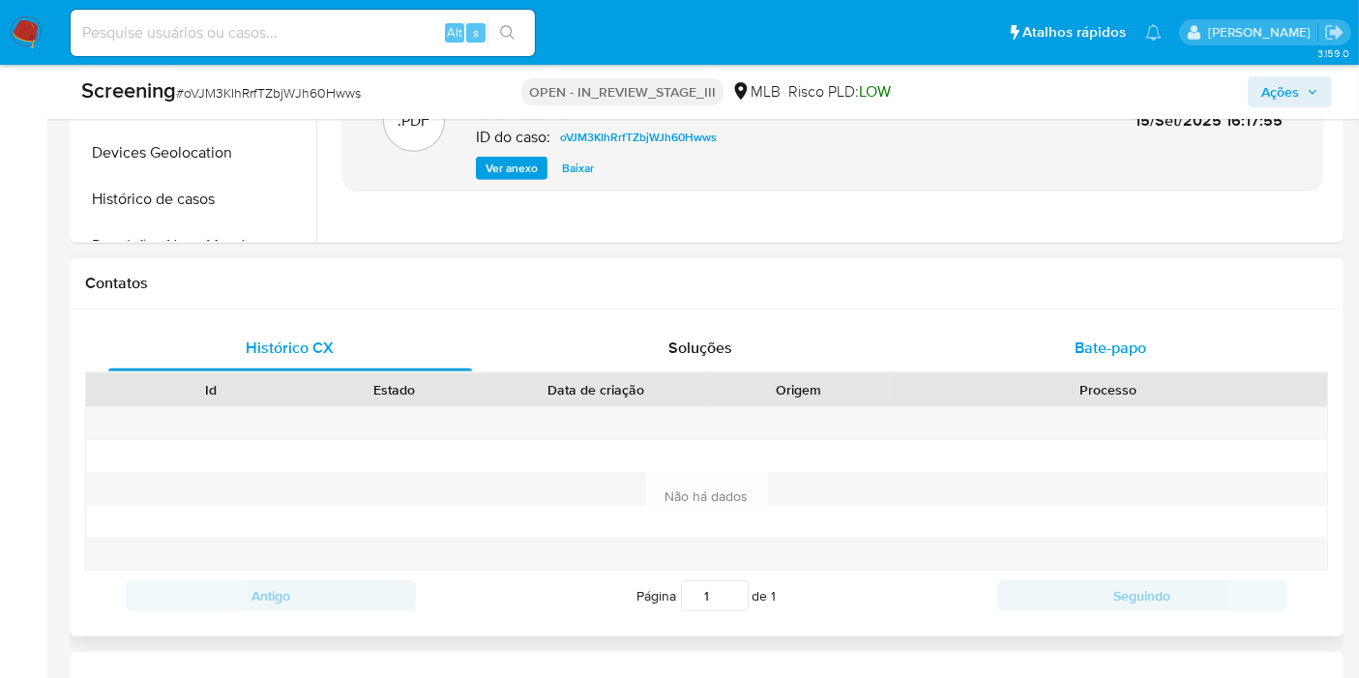
click at [1092, 354] on span "Bate-papo" at bounding box center [1111, 348] width 72 height 22
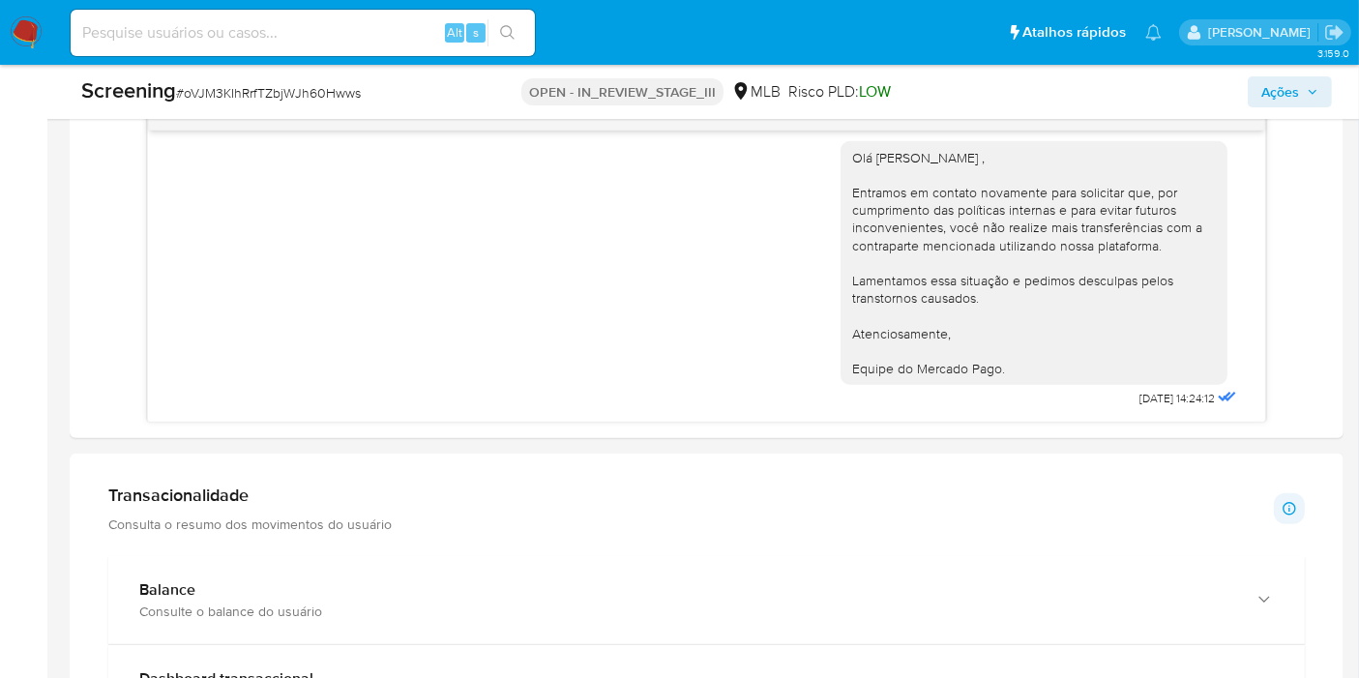
scroll to position [1290, 0]
